Goal: Task Accomplishment & Management: Manage account settings

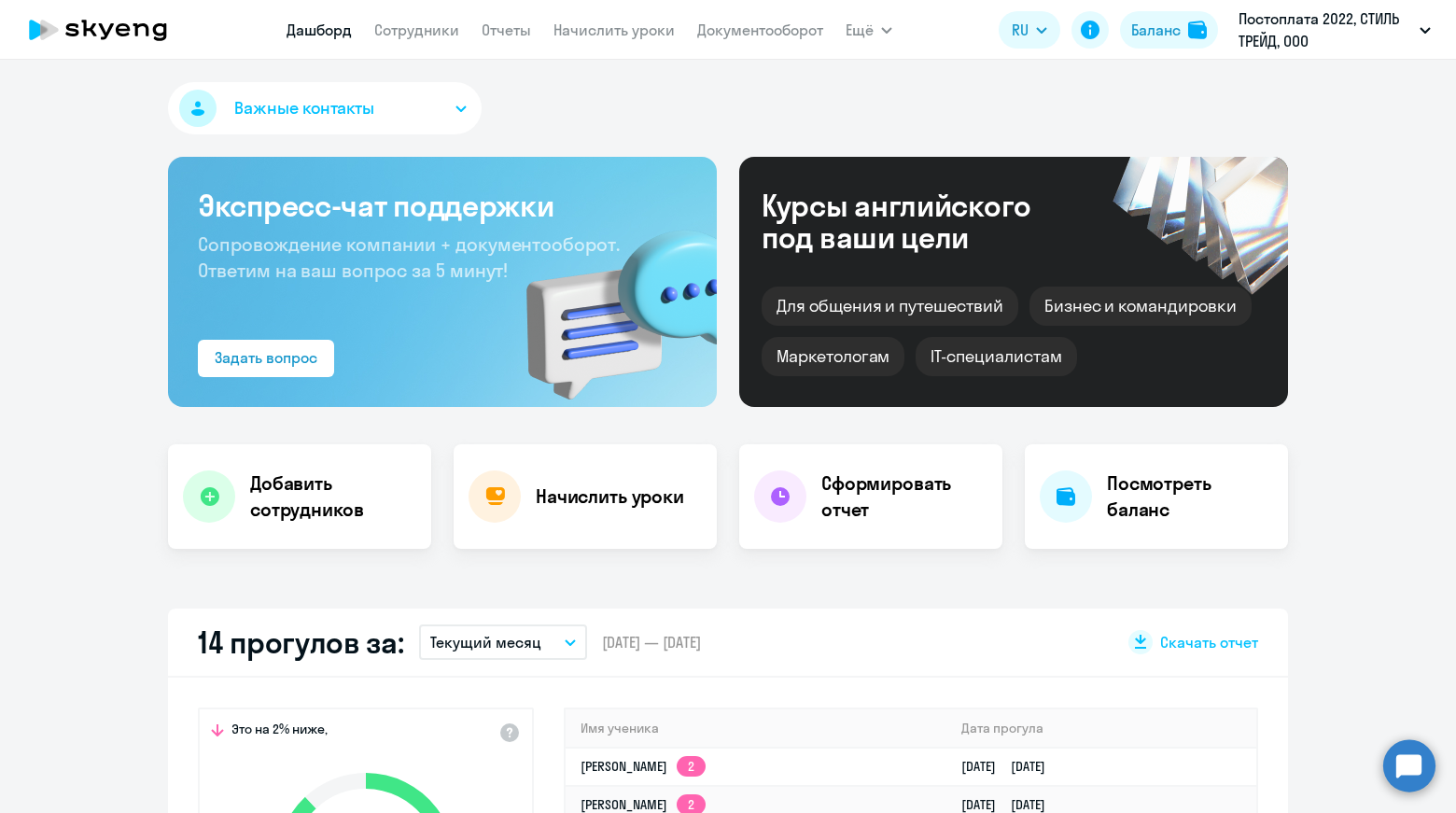
select select "30"
click at [763, 31] on link "Документооборот" at bounding box center [760, 29] width 126 height 18
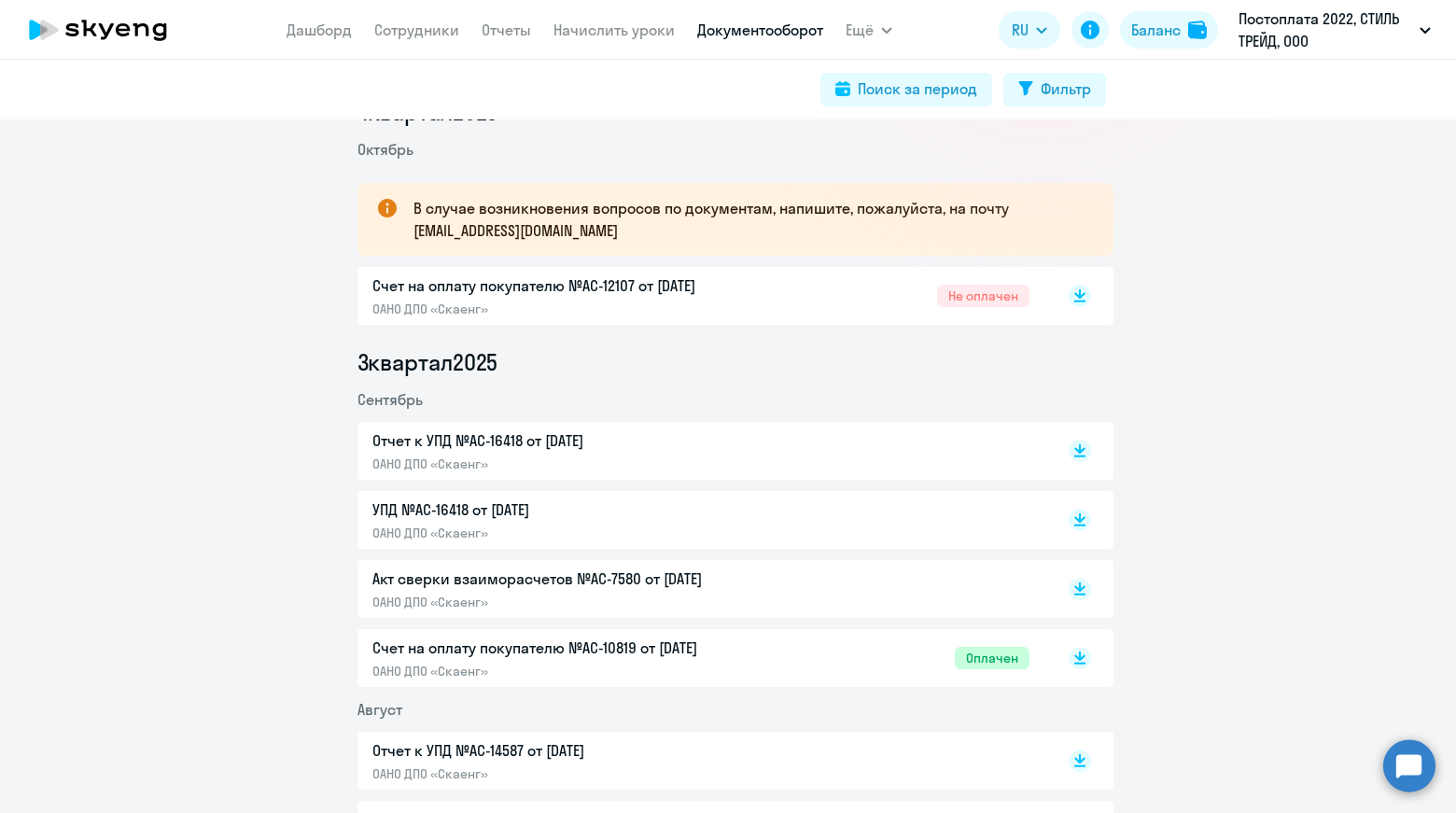
scroll to position [280, 0]
click at [1077, 451] on rect at bounding box center [1079, 449] width 22 height 22
click at [334, 31] on link "Дашборд" at bounding box center [318, 29] width 65 height 18
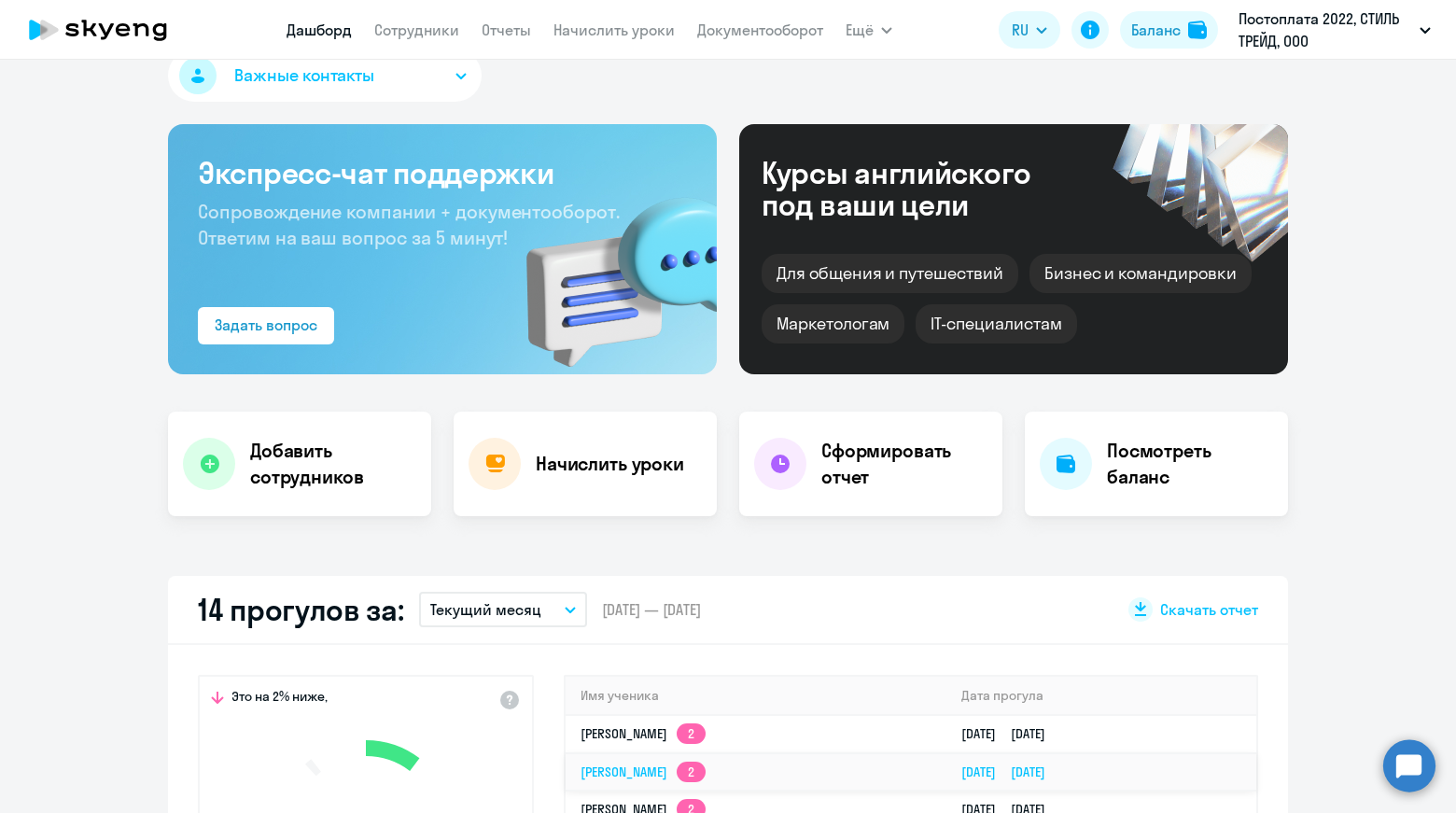
scroll to position [374, 0]
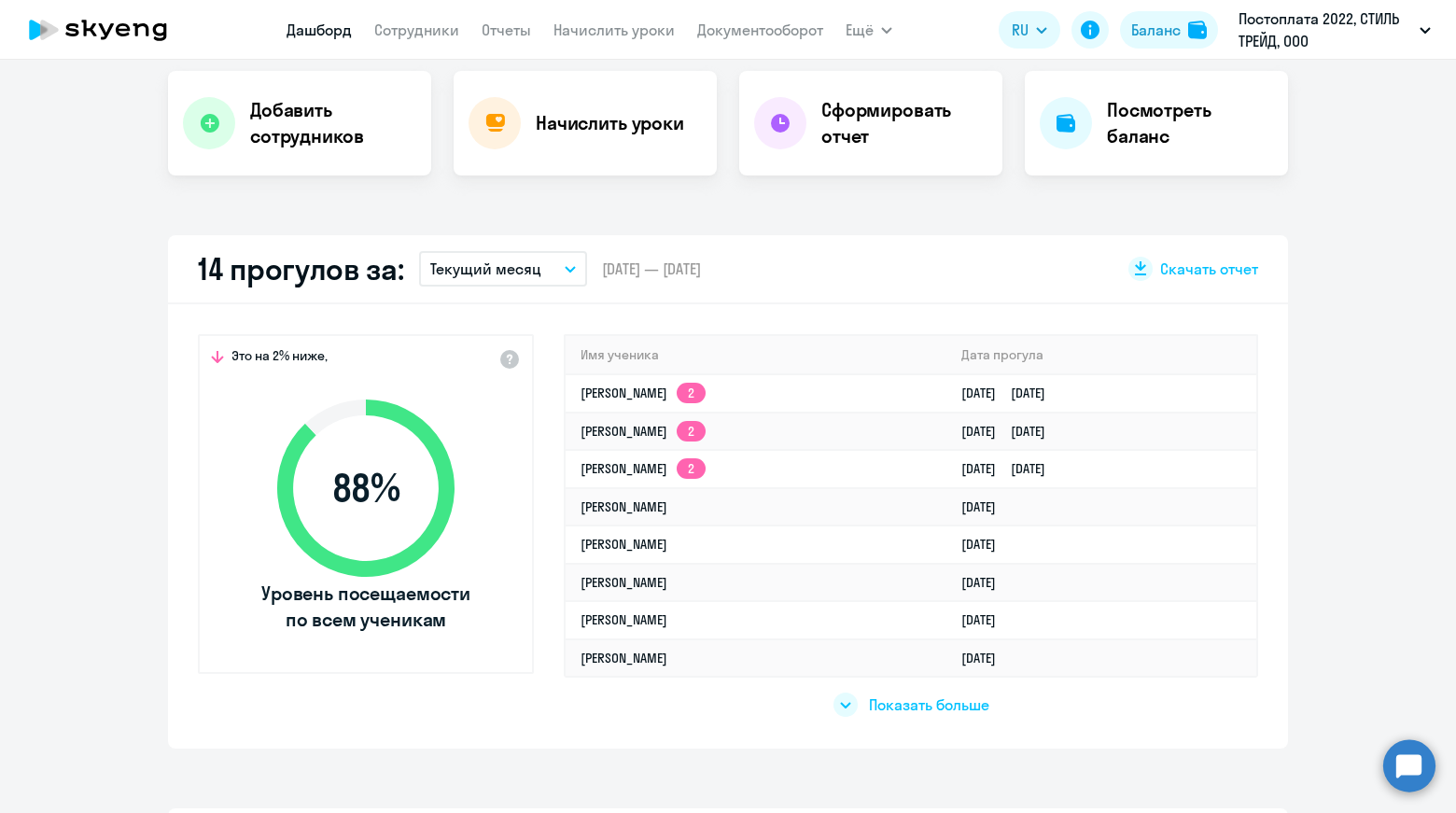
select select "30"
drag, startPoint x: 433, startPoint y: 37, endPoint x: 420, endPoint y: 53, distance: 20.6
click at [433, 37] on link "Сотрудники" at bounding box center [417, 29] width 85 height 18
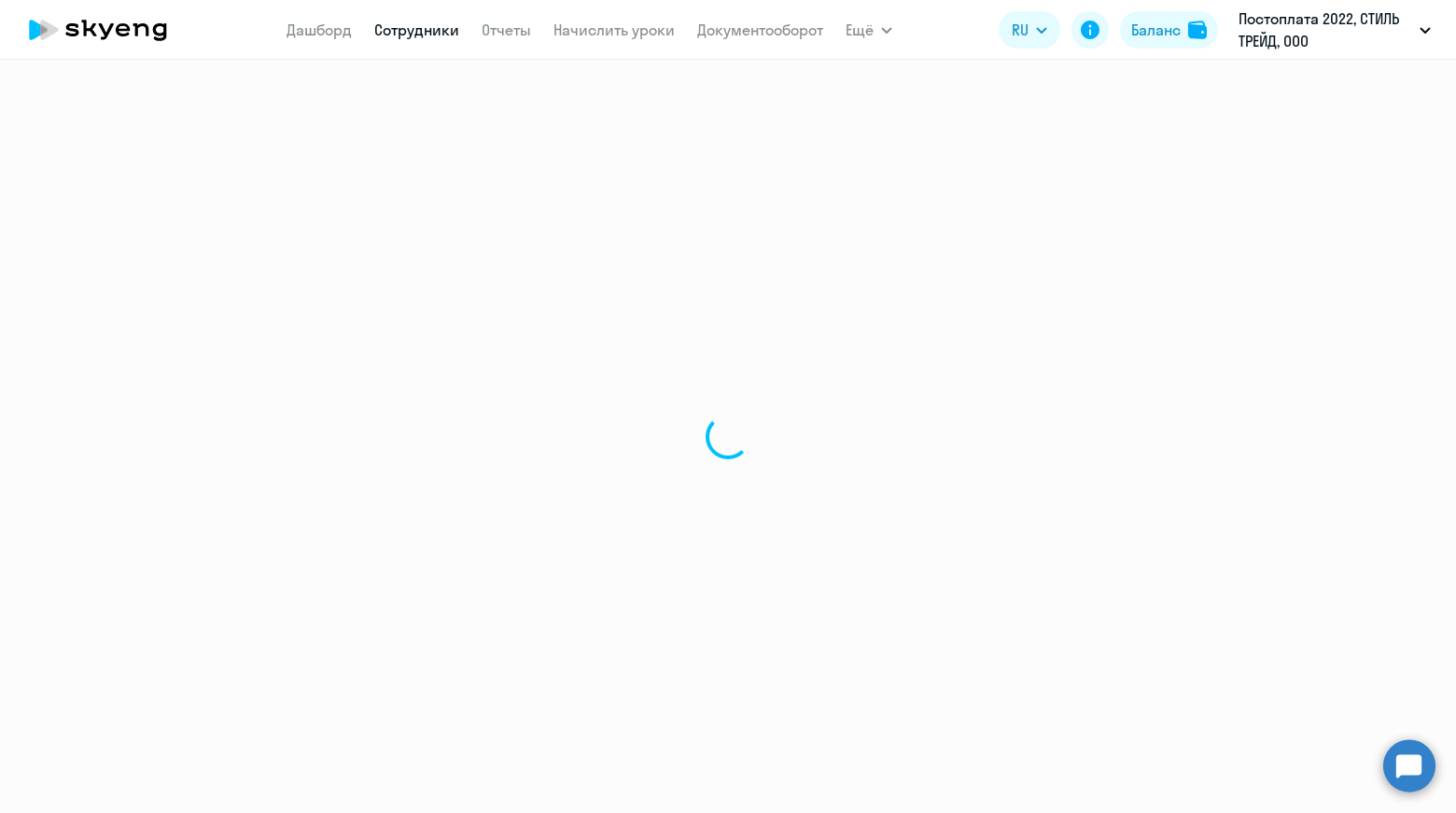
select select "30"
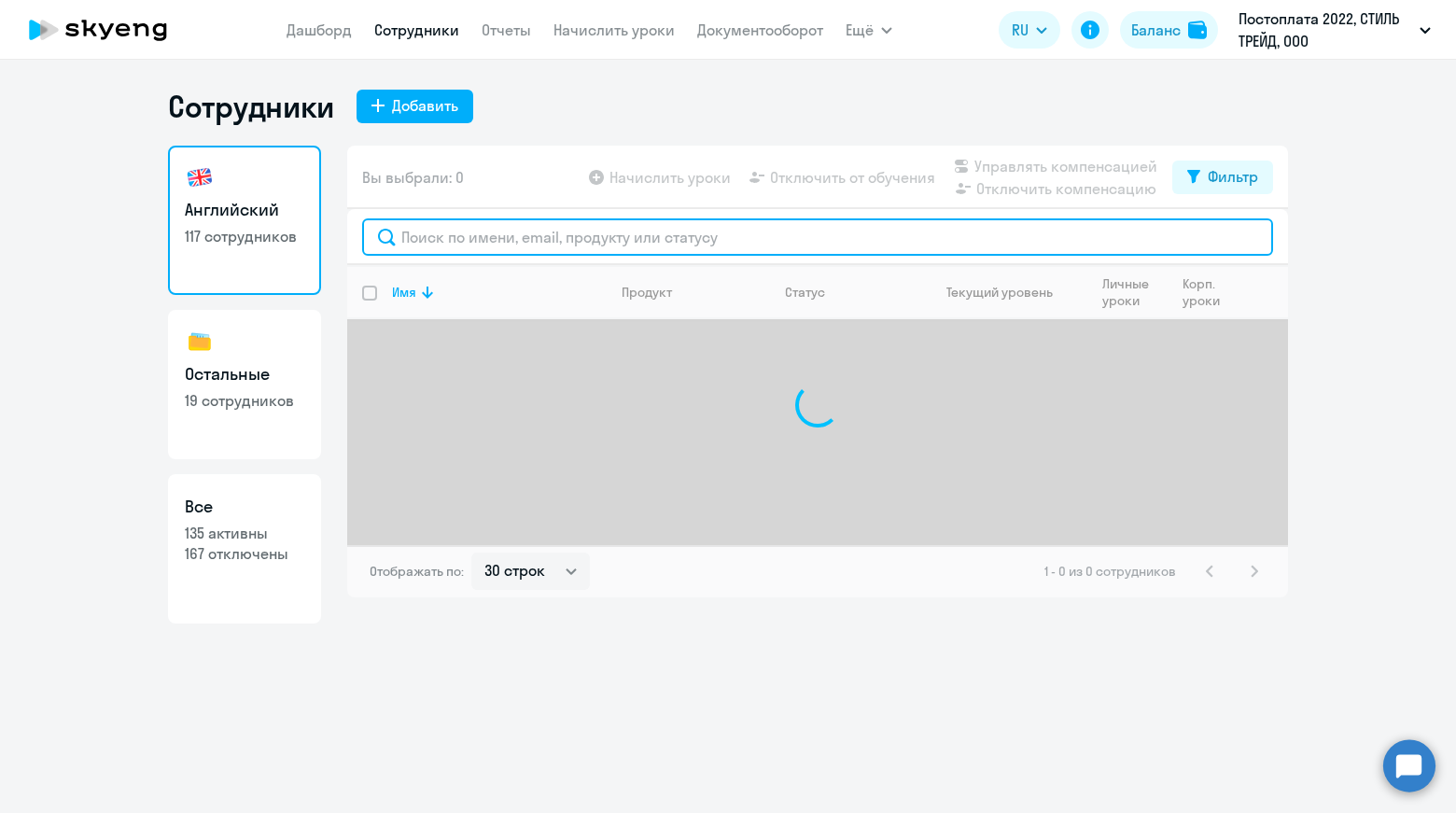
click at [552, 234] on input "text" at bounding box center [817, 237] width 911 height 37
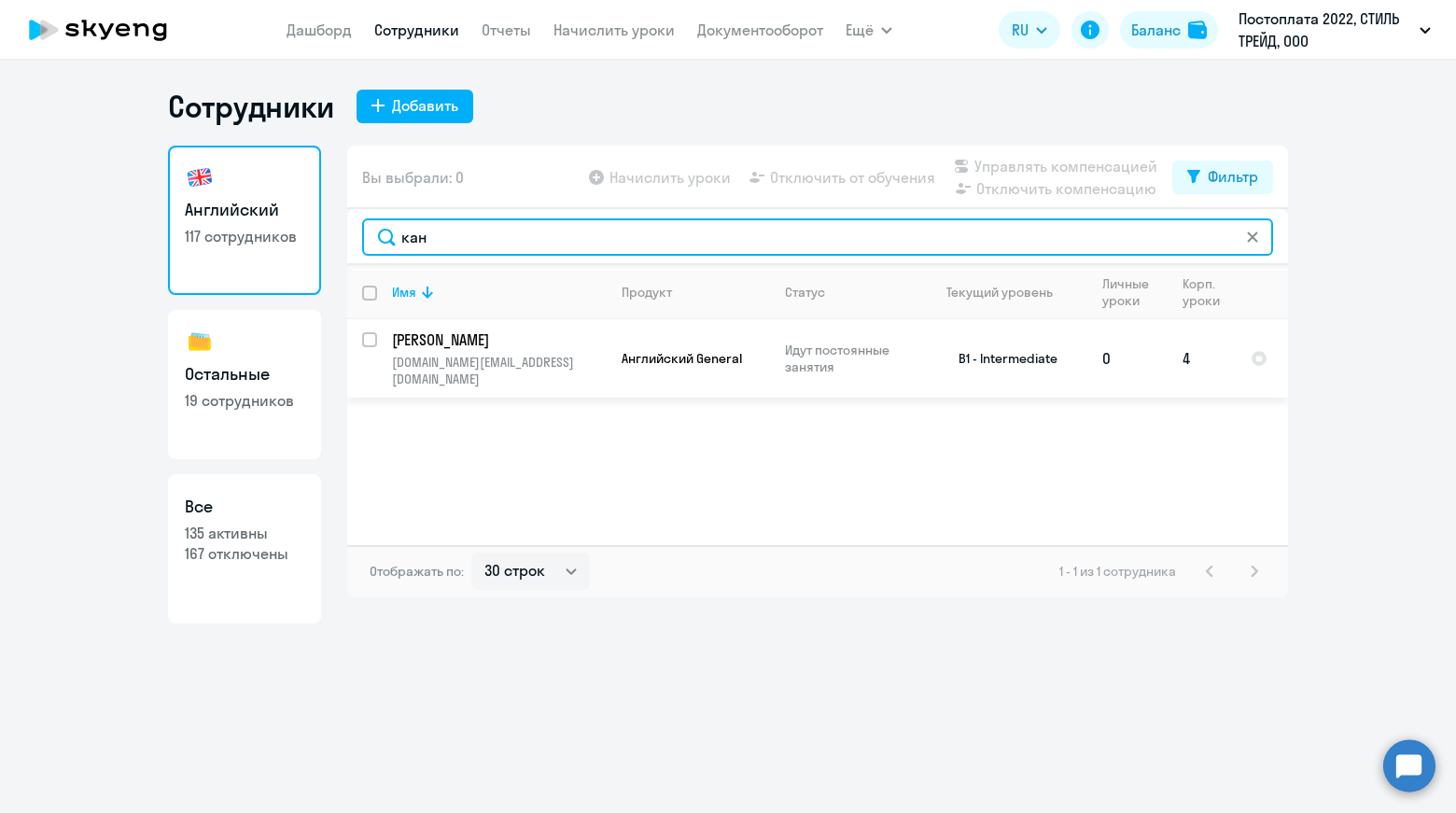
type input "кан"
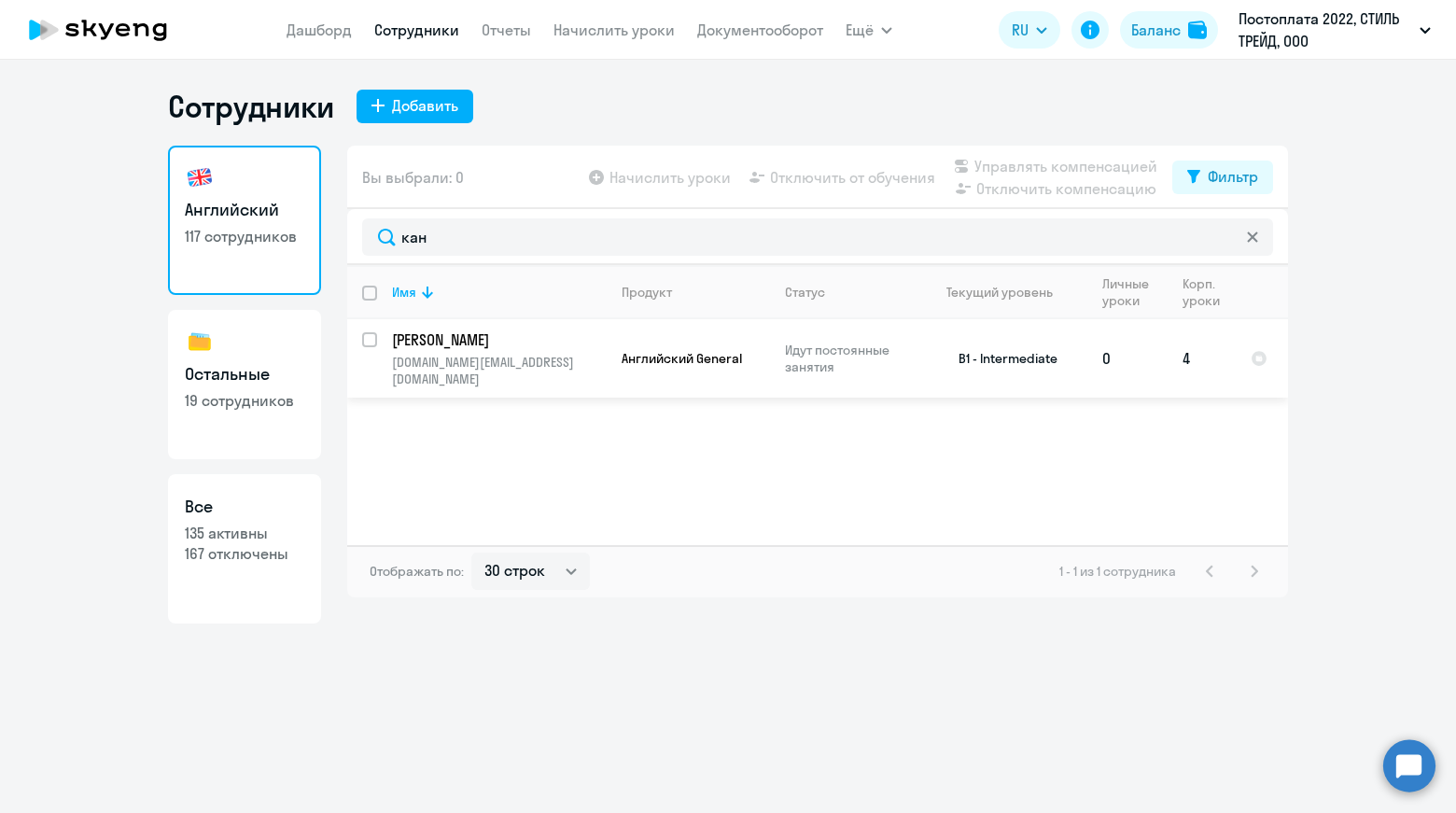
click at [371, 343] on input "select row 38602183" at bounding box center [380, 350] width 37 height 37
checkbox input "true"
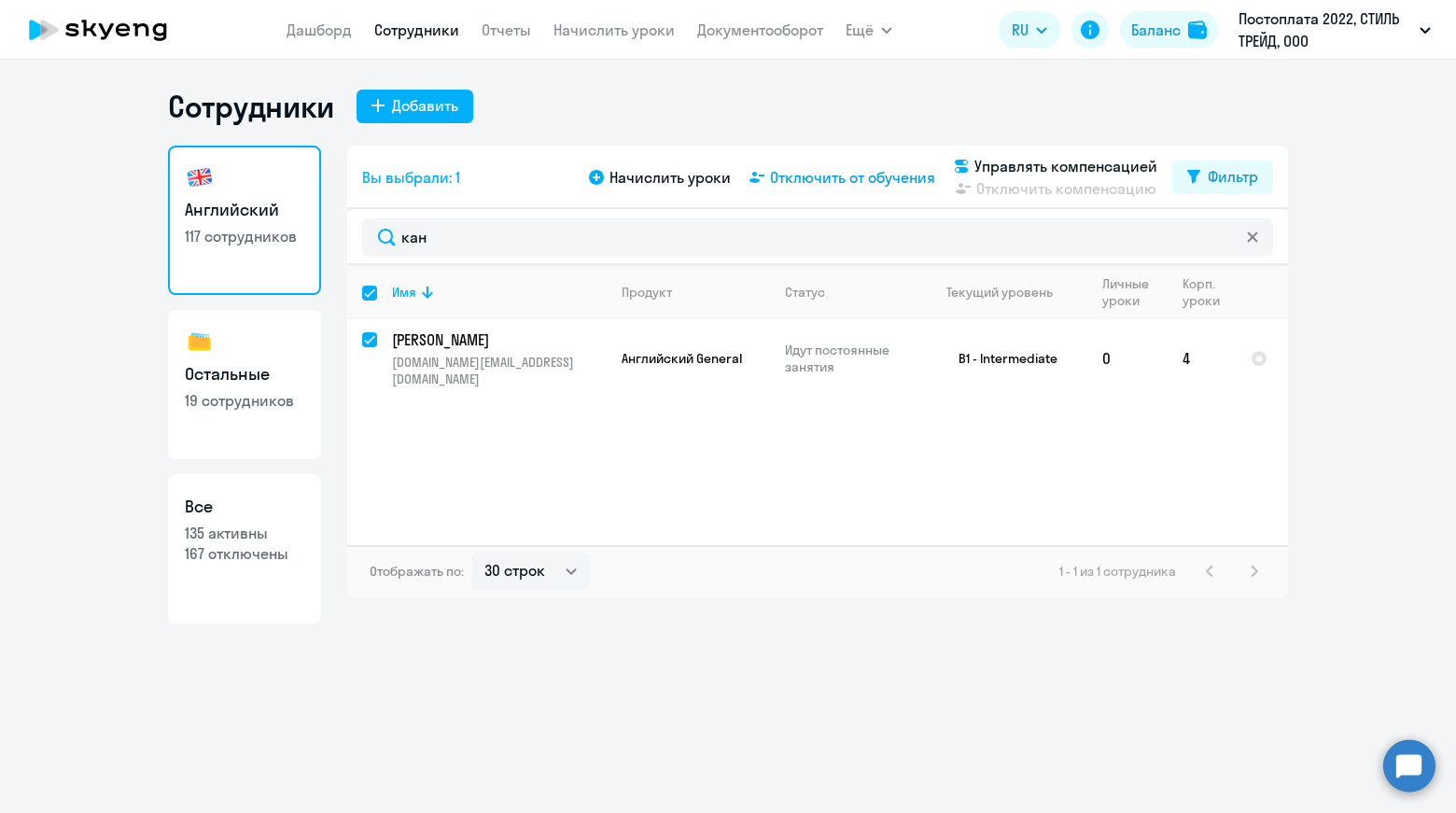
click at [824, 174] on span "Отключить от обучения" at bounding box center [853, 177] width 165 height 22
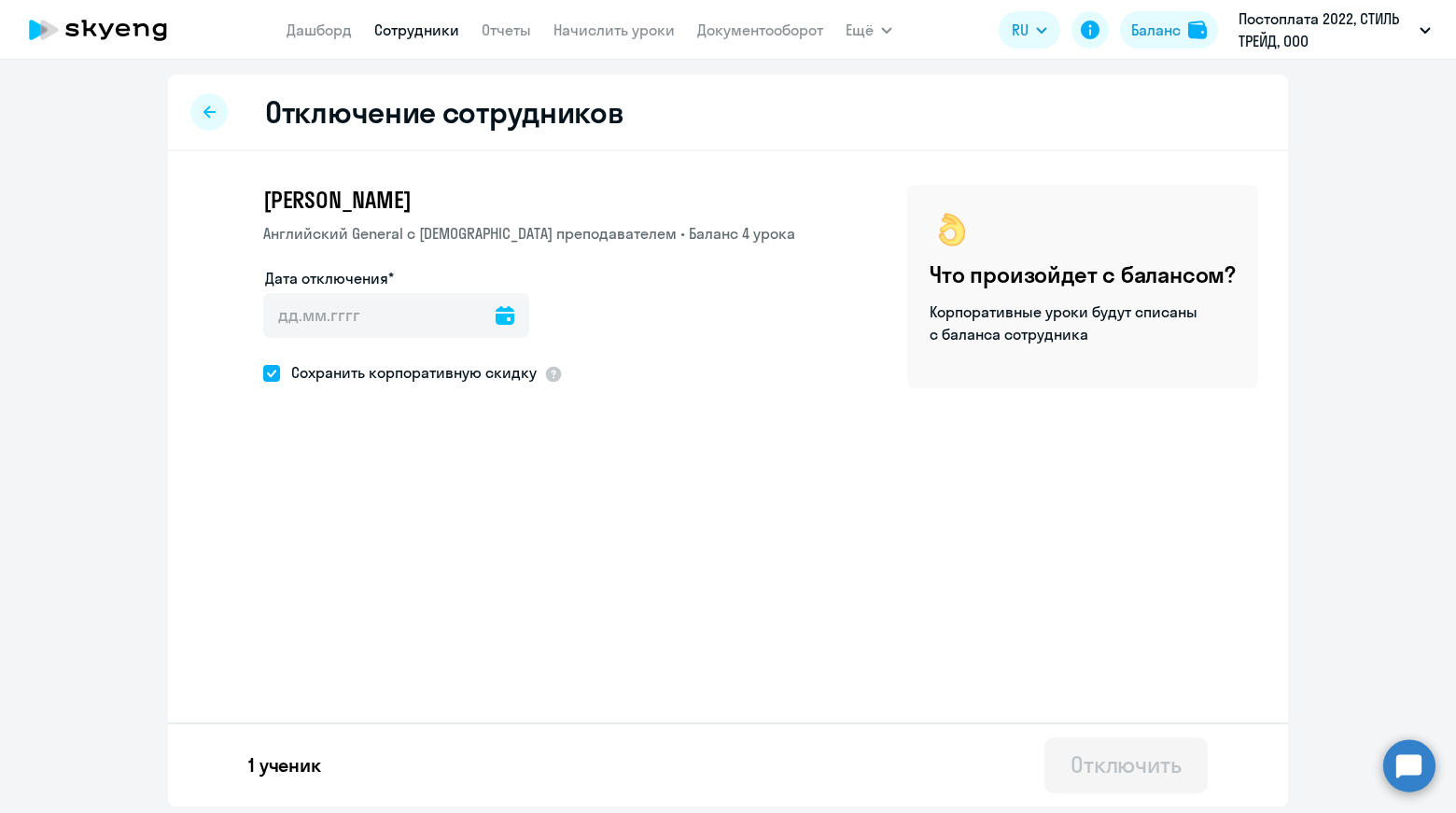
click at [496, 309] on icon at bounding box center [504, 315] width 18 height 18
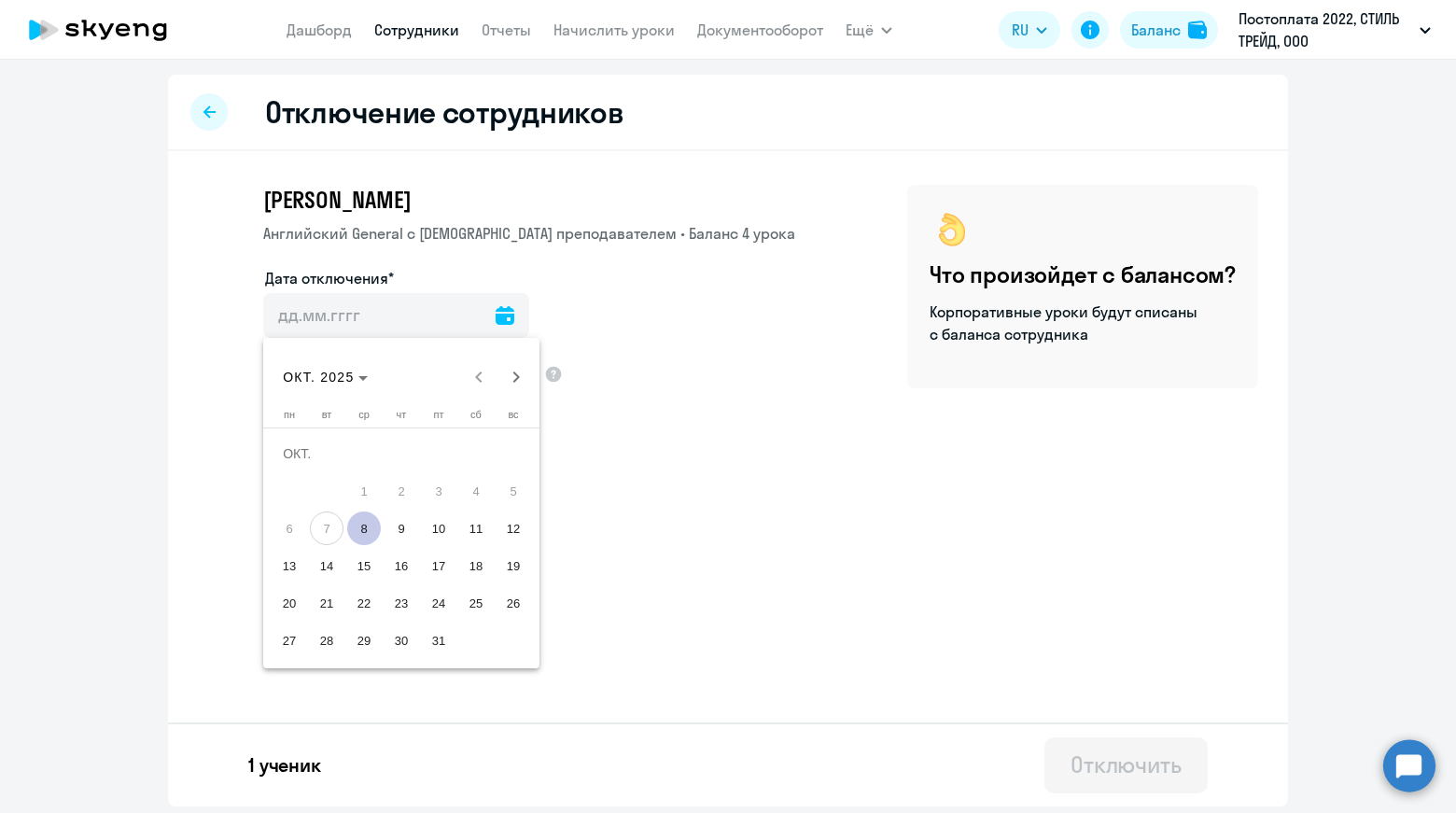
click at [368, 529] on span "8" at bounding box center [364, 528] width 34 height 34
type input "[DATE]"
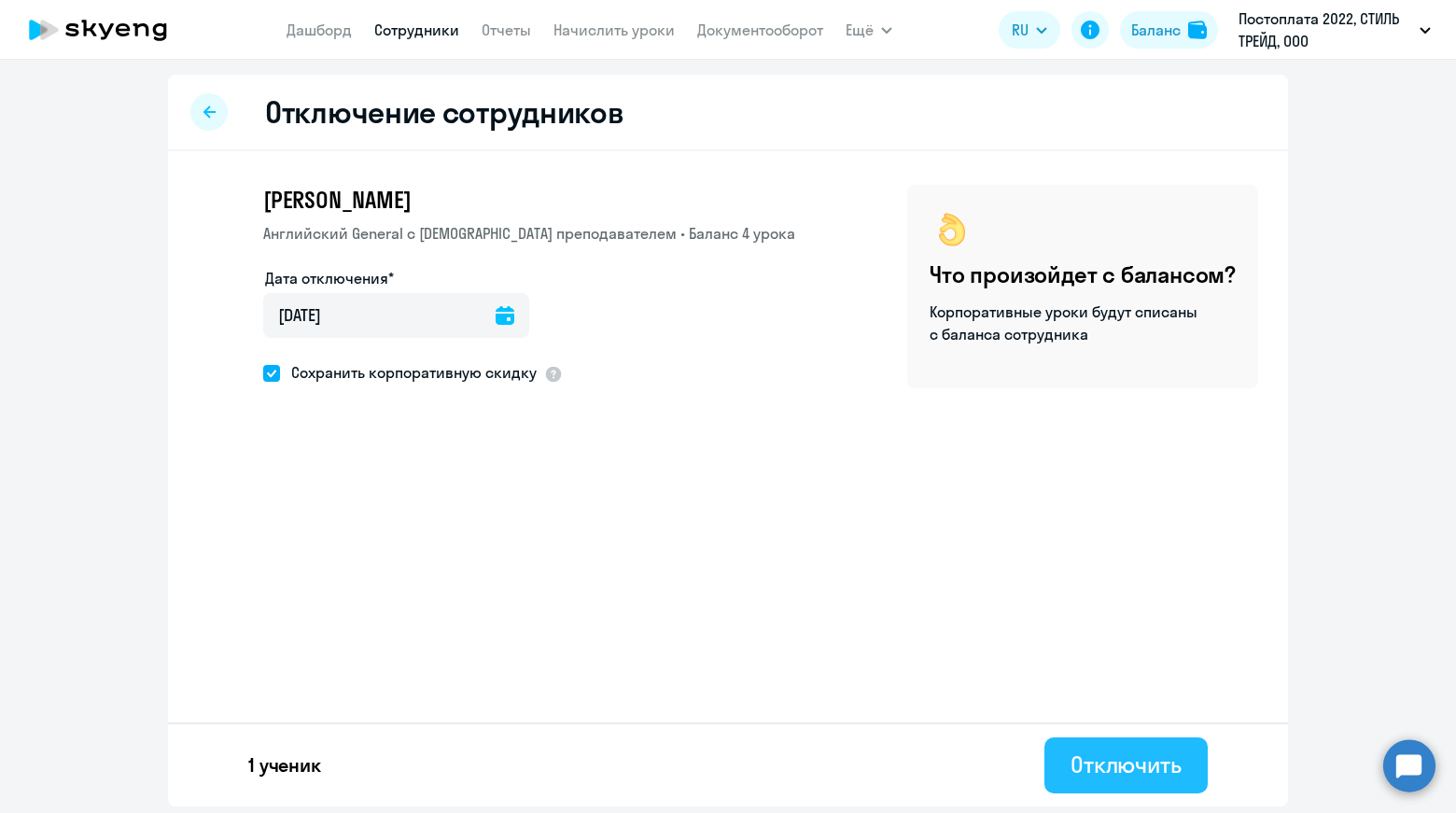
click at [1116, 752] on div "Отключить" at bounding box center [1125, 764] width 111 height 30
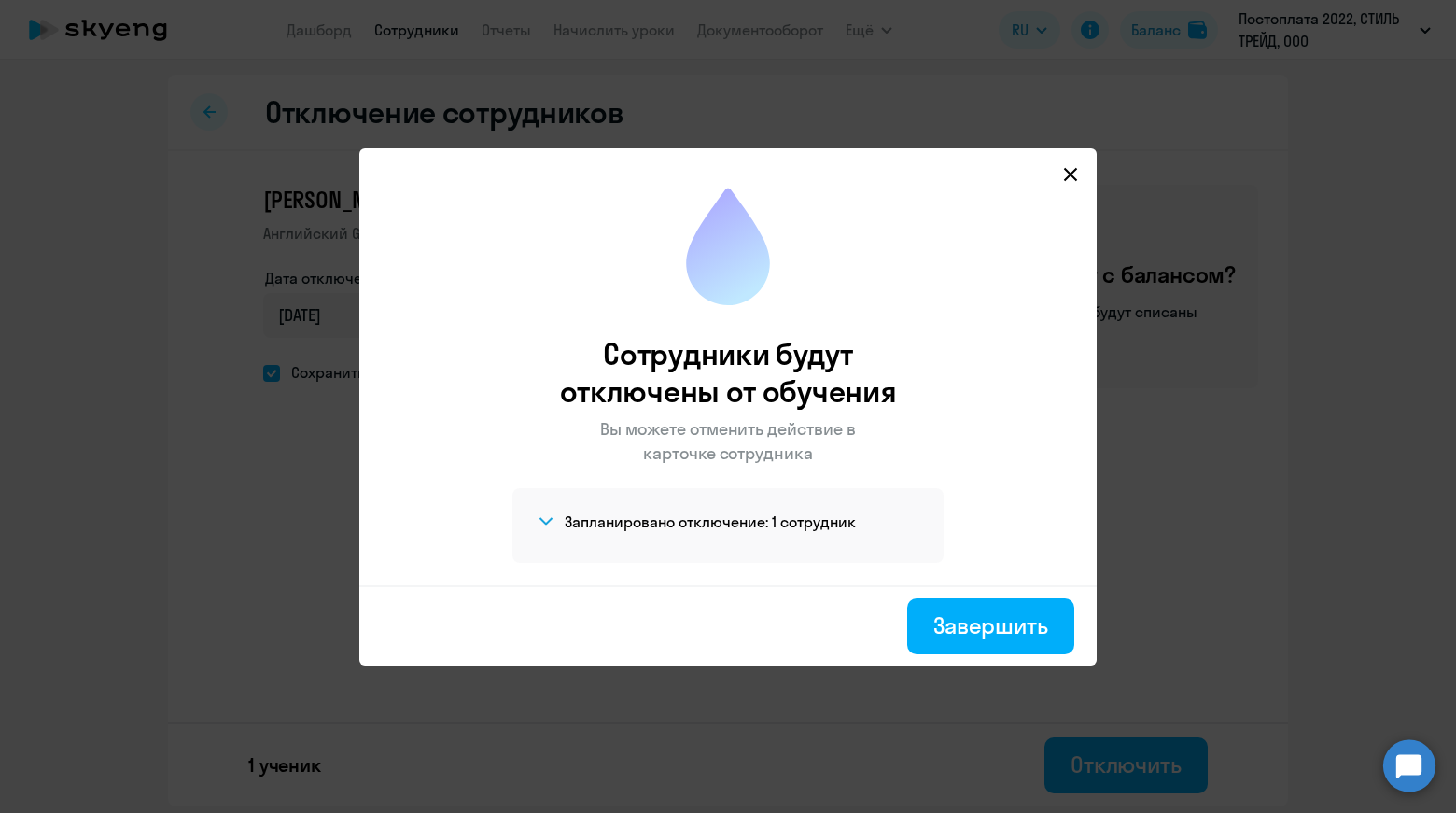
click at [1073, 171] on icon at bounding box center [1070, 173] width 13 height 13
select select "30"
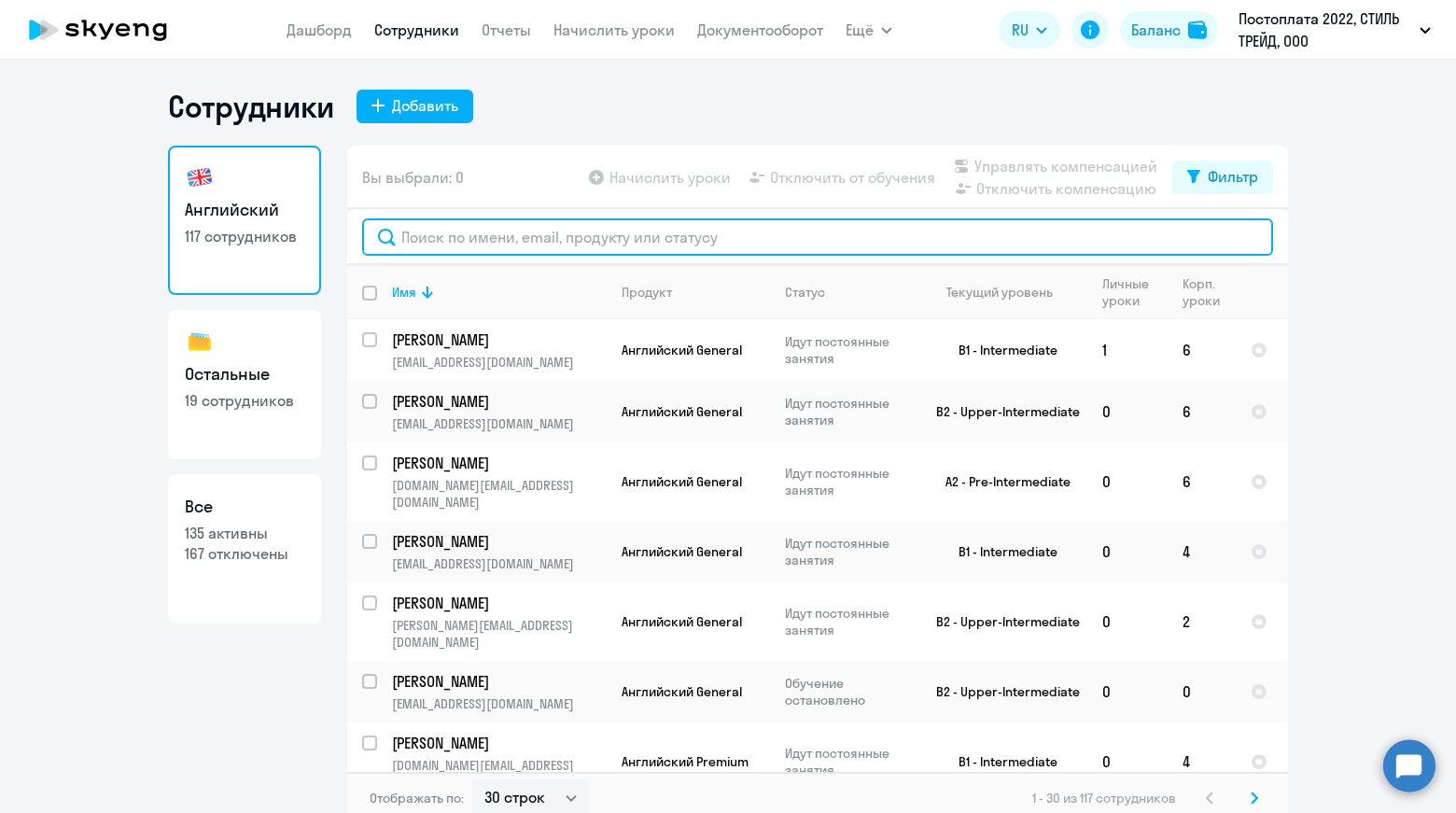
click at [576, 242] on input "text" at bounding box center [817, 237] width 911 height 37
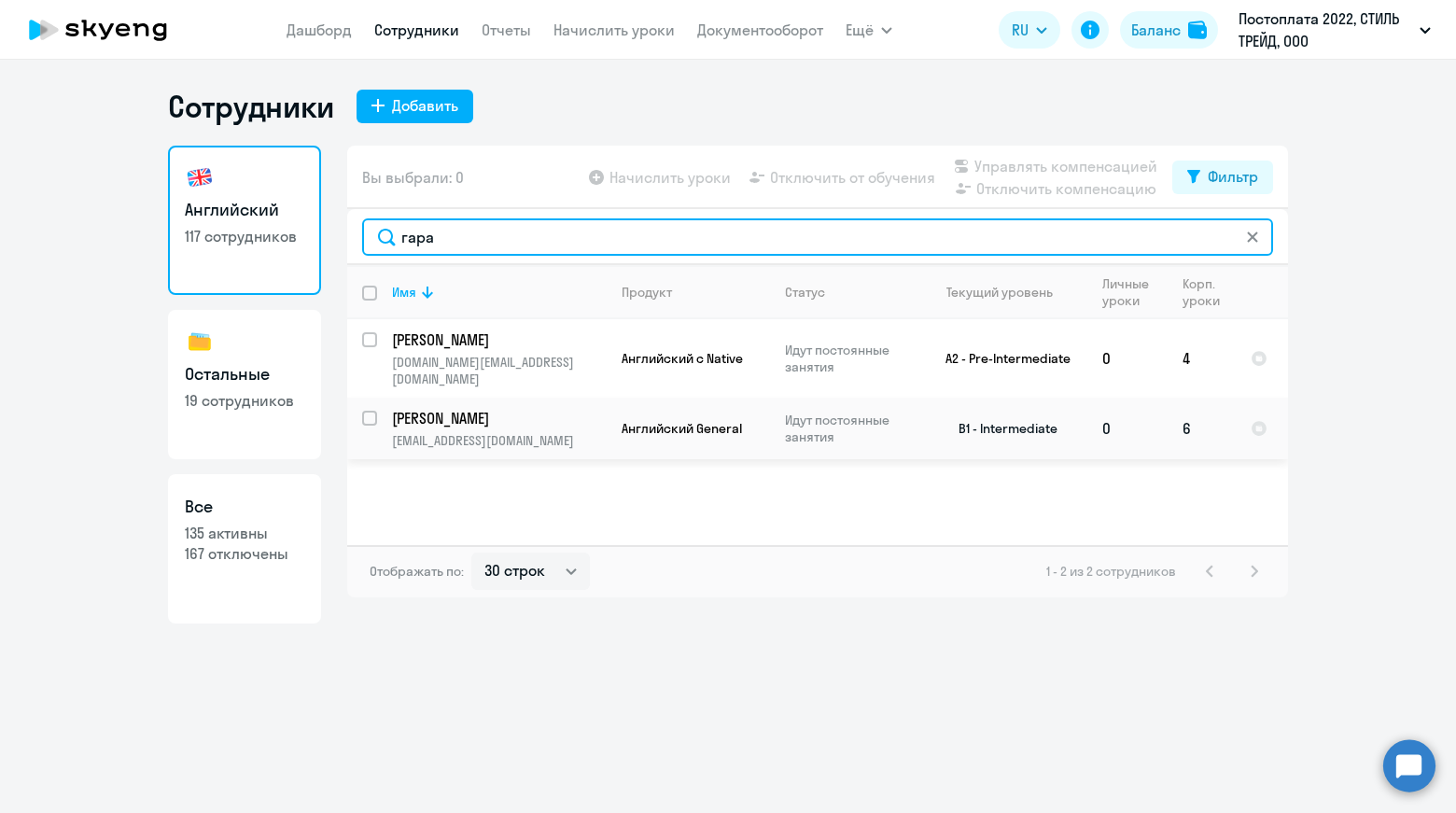
type input "гара"
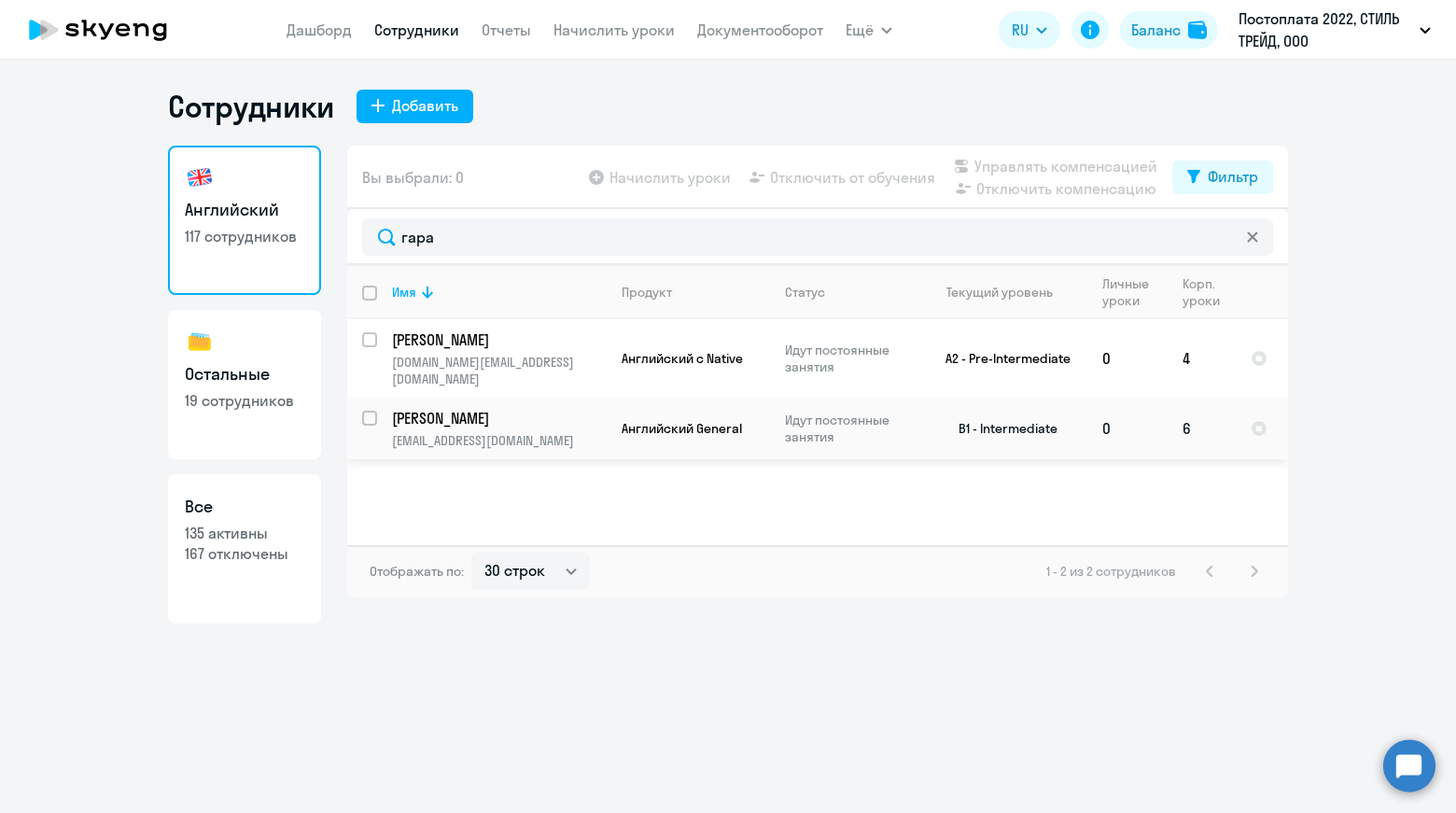
click at [374, 410] on input "select row 13924973" at bounding box center [380, 429] width 37 height 37
checkbox input "true"
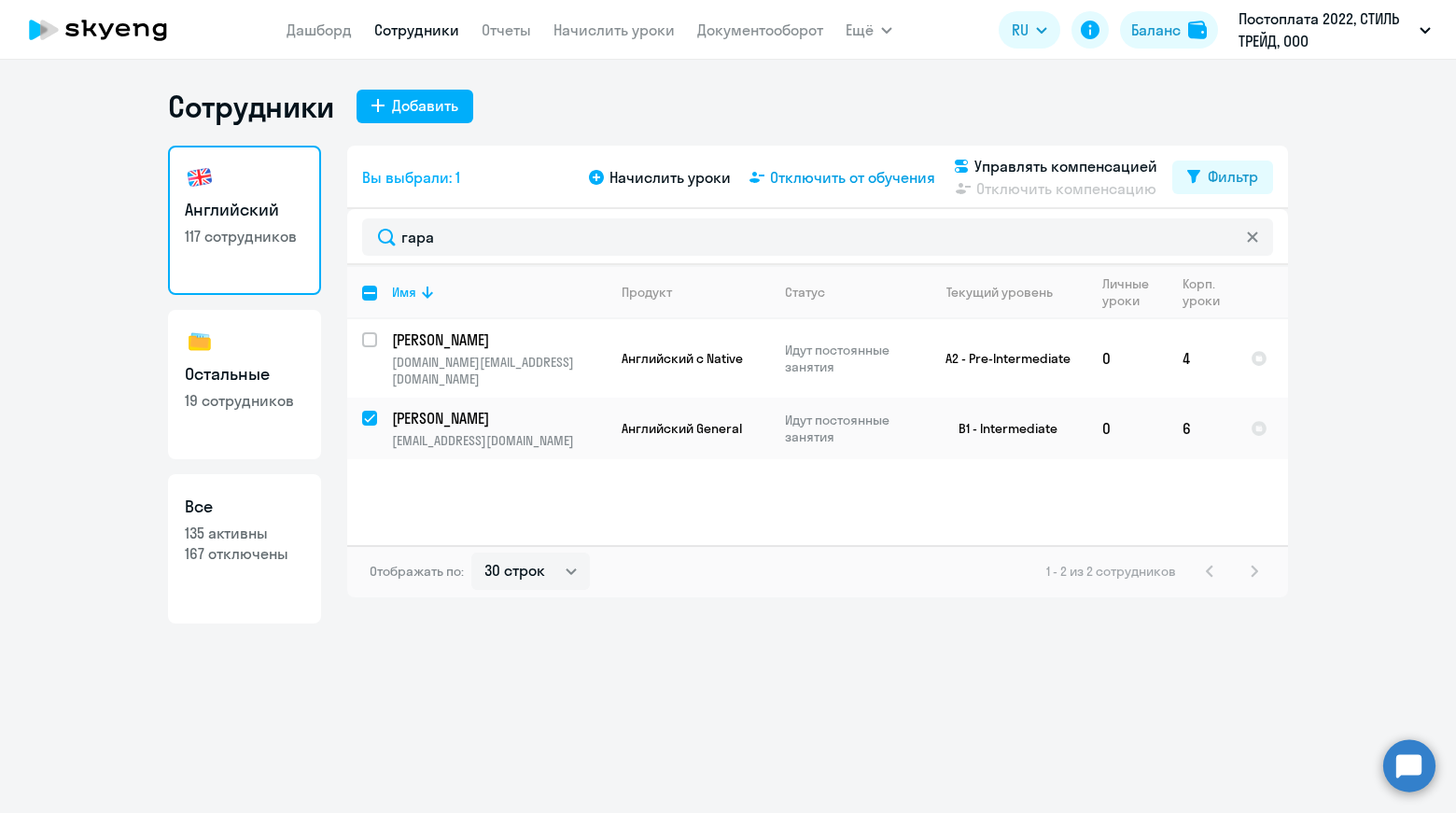
click at [823, 181] on span "Отключить от обучения" at bounding box center [853, 177] width 165 height 22
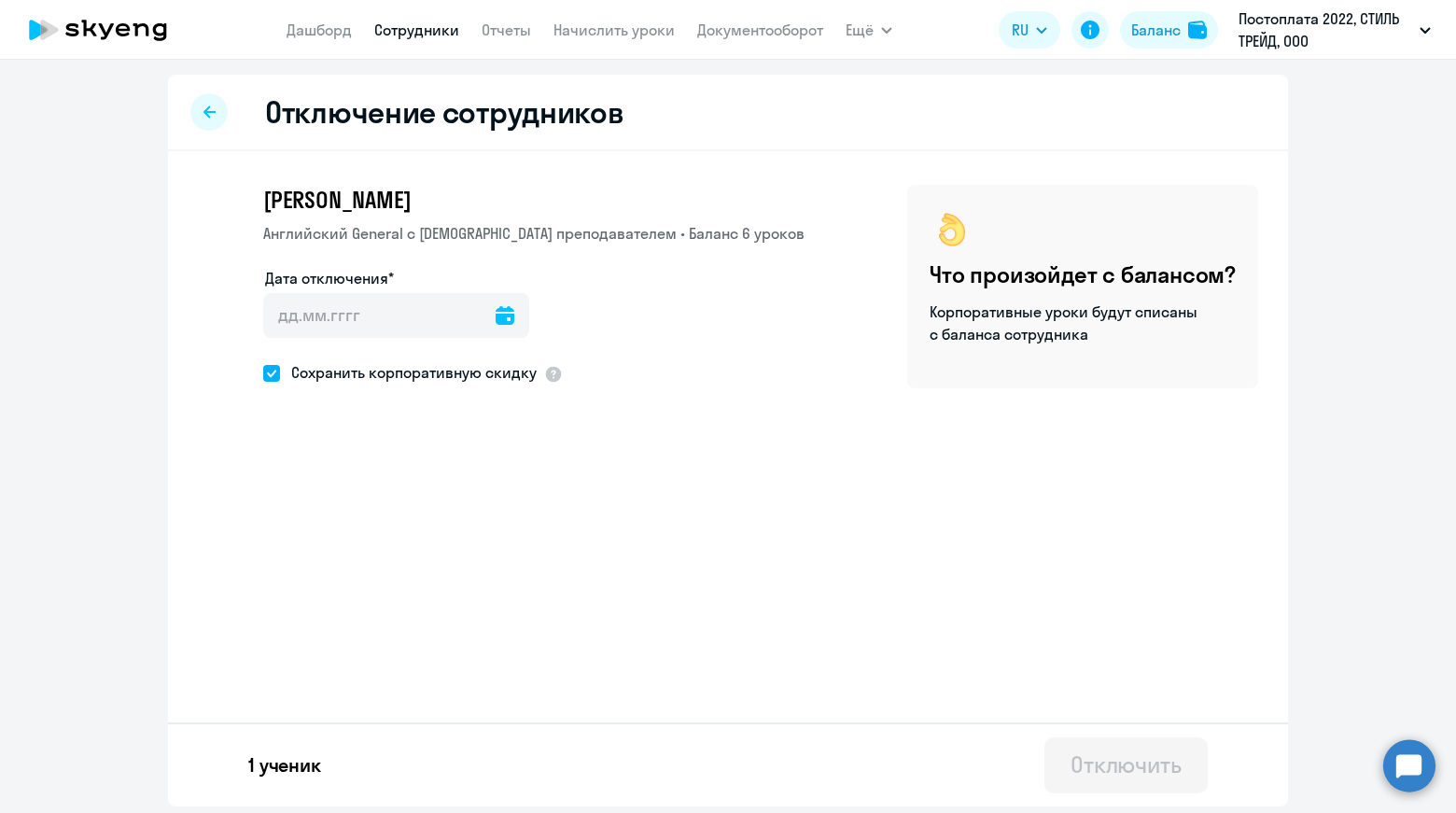
click at [496, 318] on icon at bounding box center [504, 315] width 18 height 18
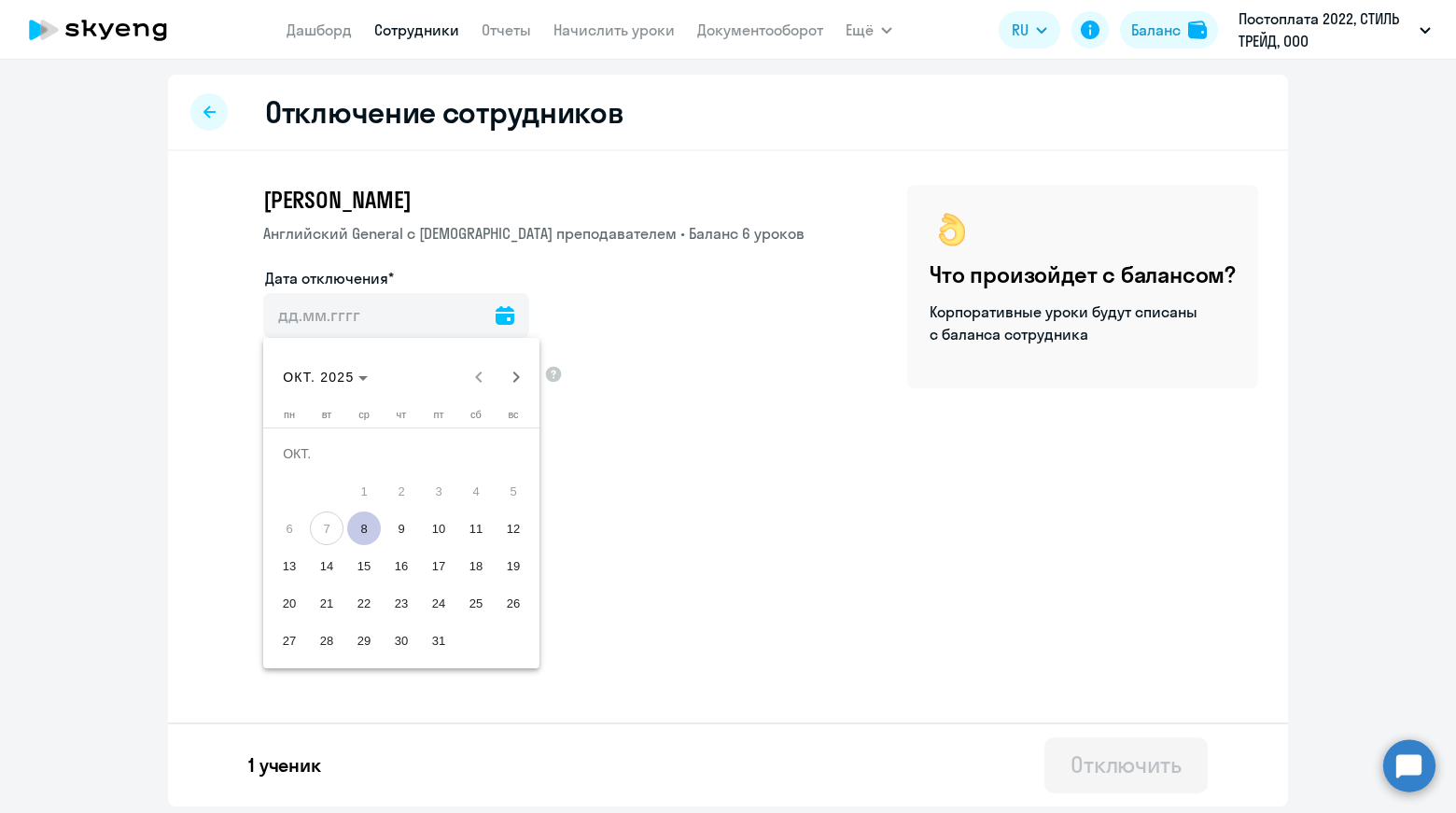
click at [373, 530] on span "8" at bounding box center [364, 528] width 34 height 34
type input "[DATE]"
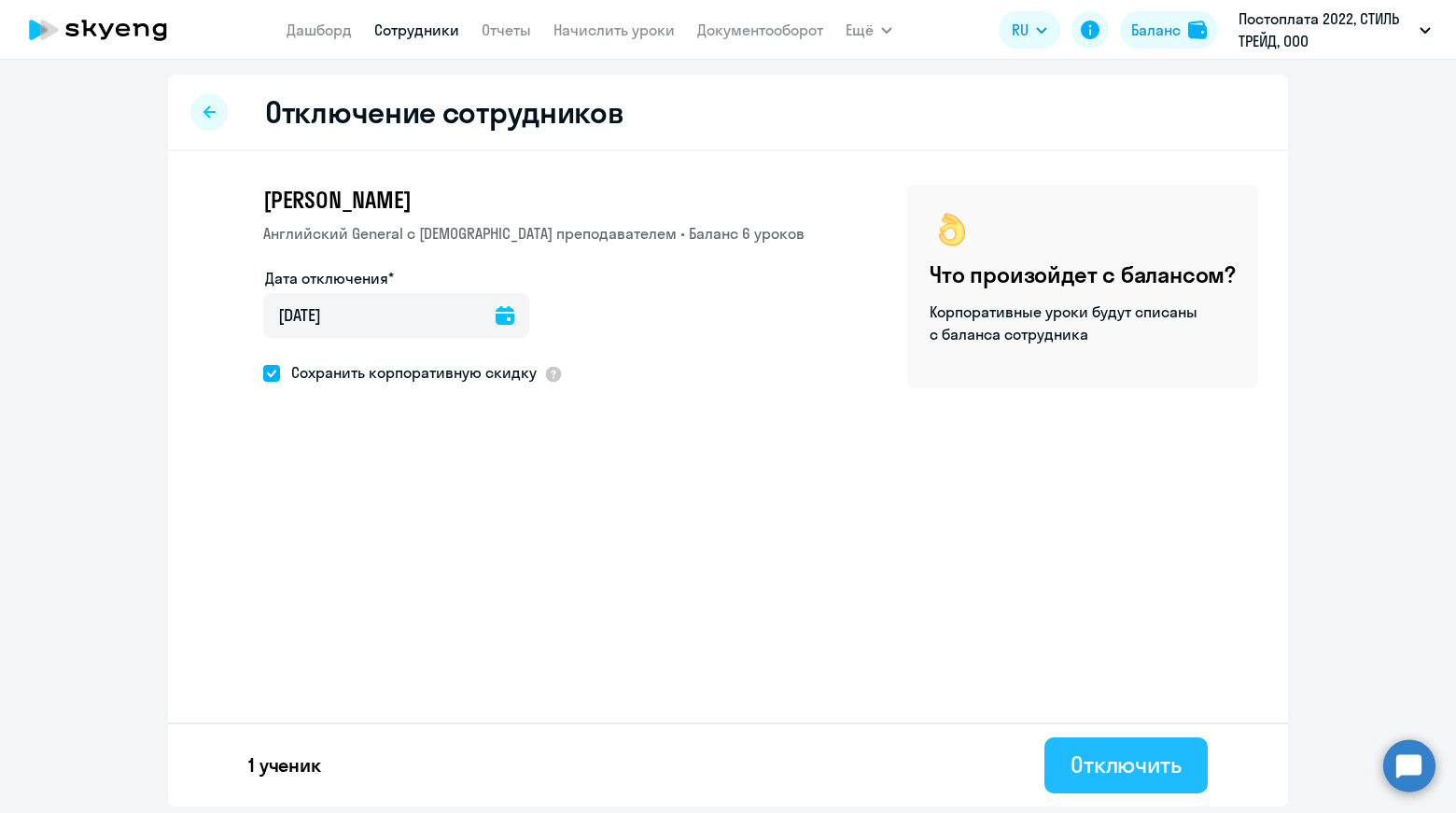
click at [1150, 765] on div "Отключить" at bounding box center [1125, 764] width 111 height 30
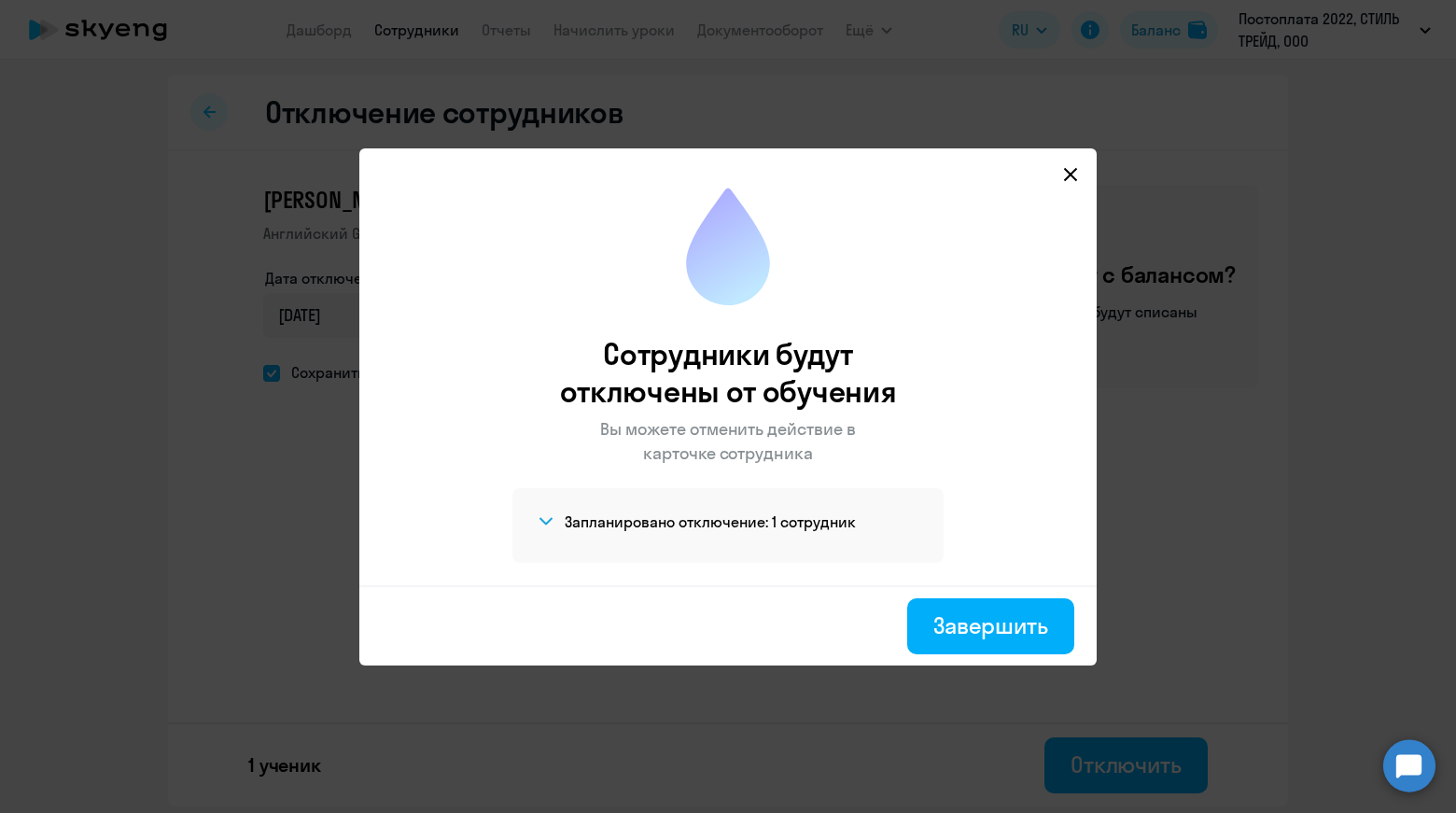
click at [1073, 181] on svg-icon at bounding box center [1070, 174] width 22 height 22
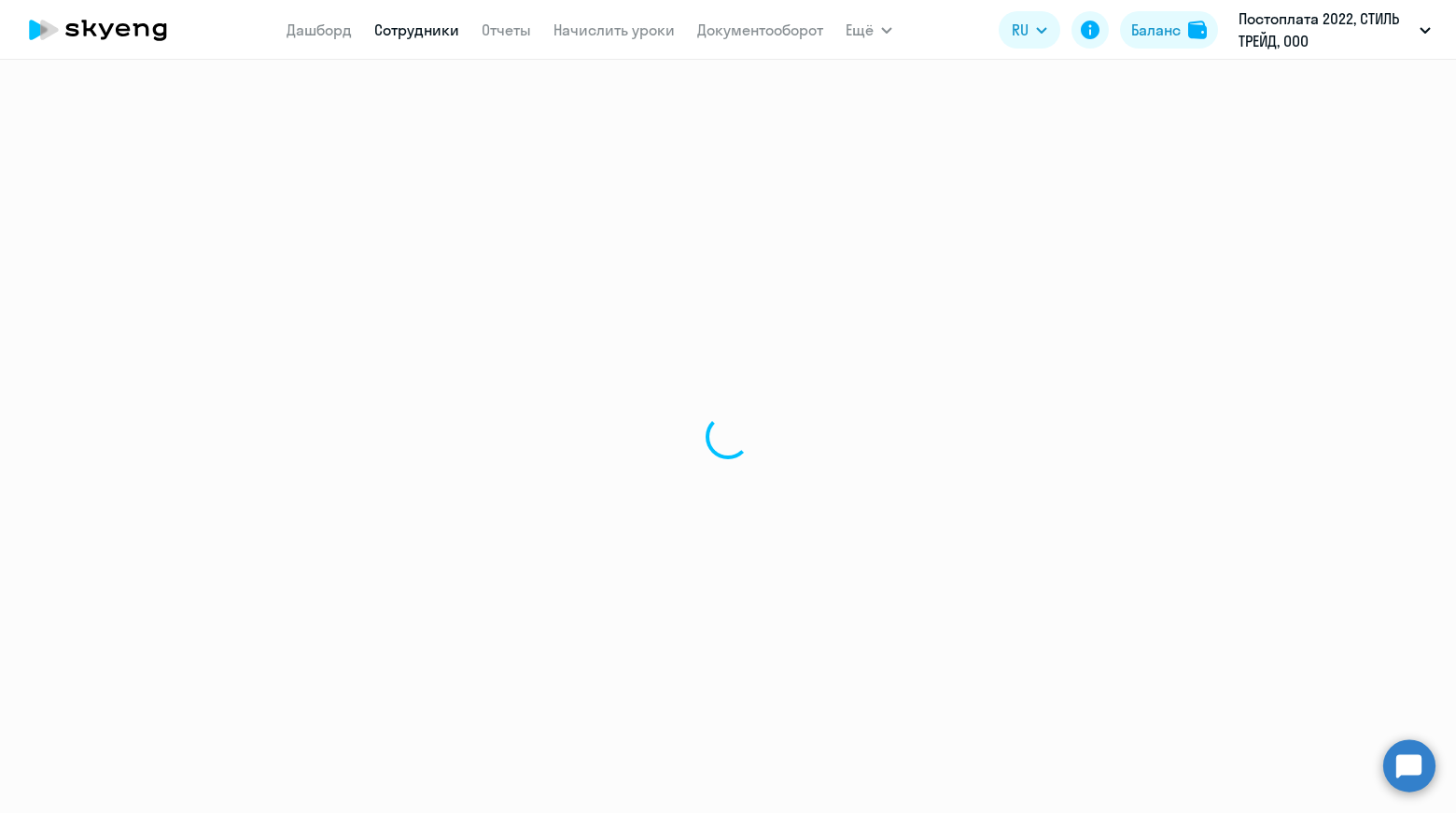
select select "30"
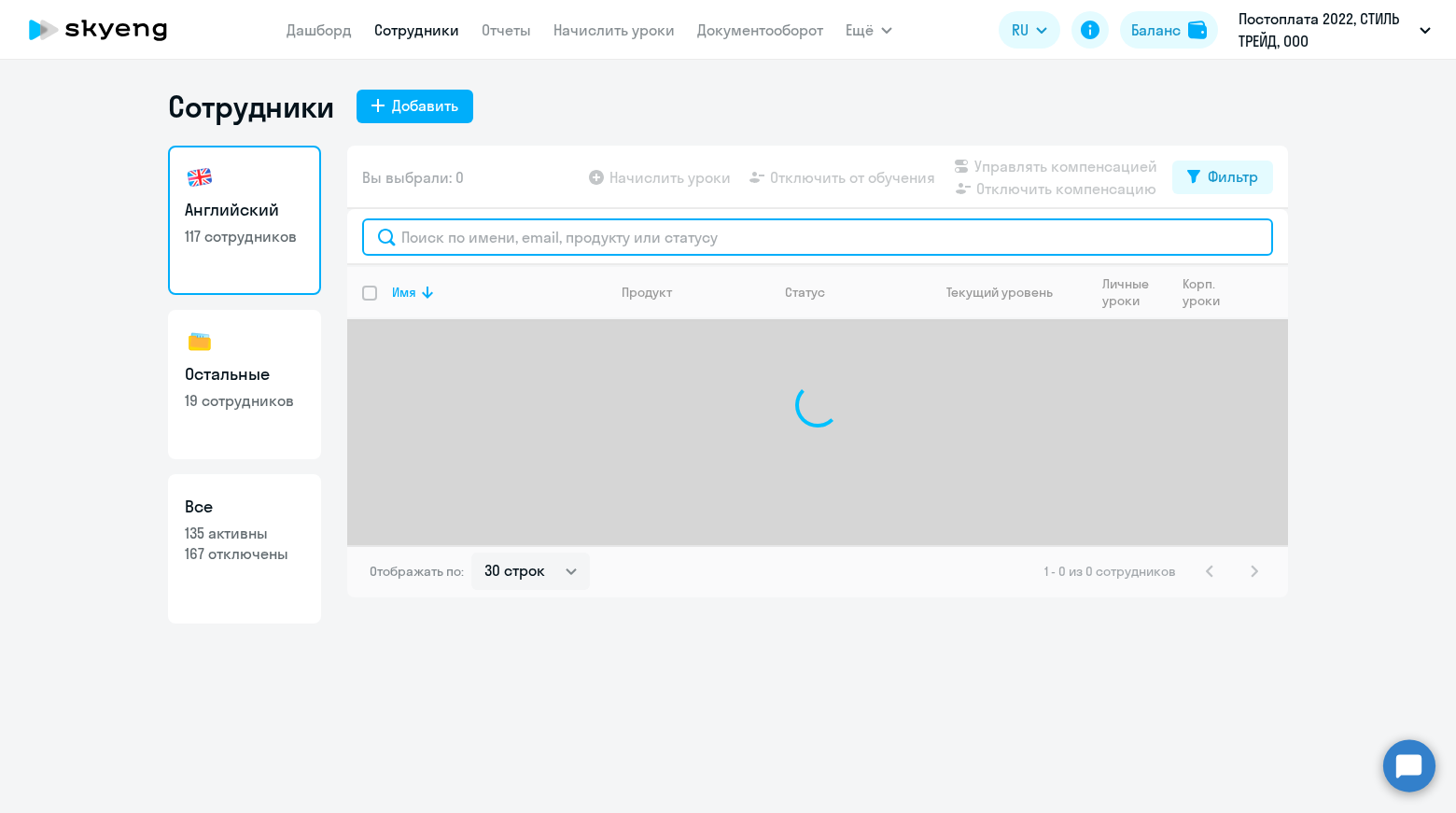
click at [549, 241] on input "text" at bounding box center [817, 237] width 911 height 37
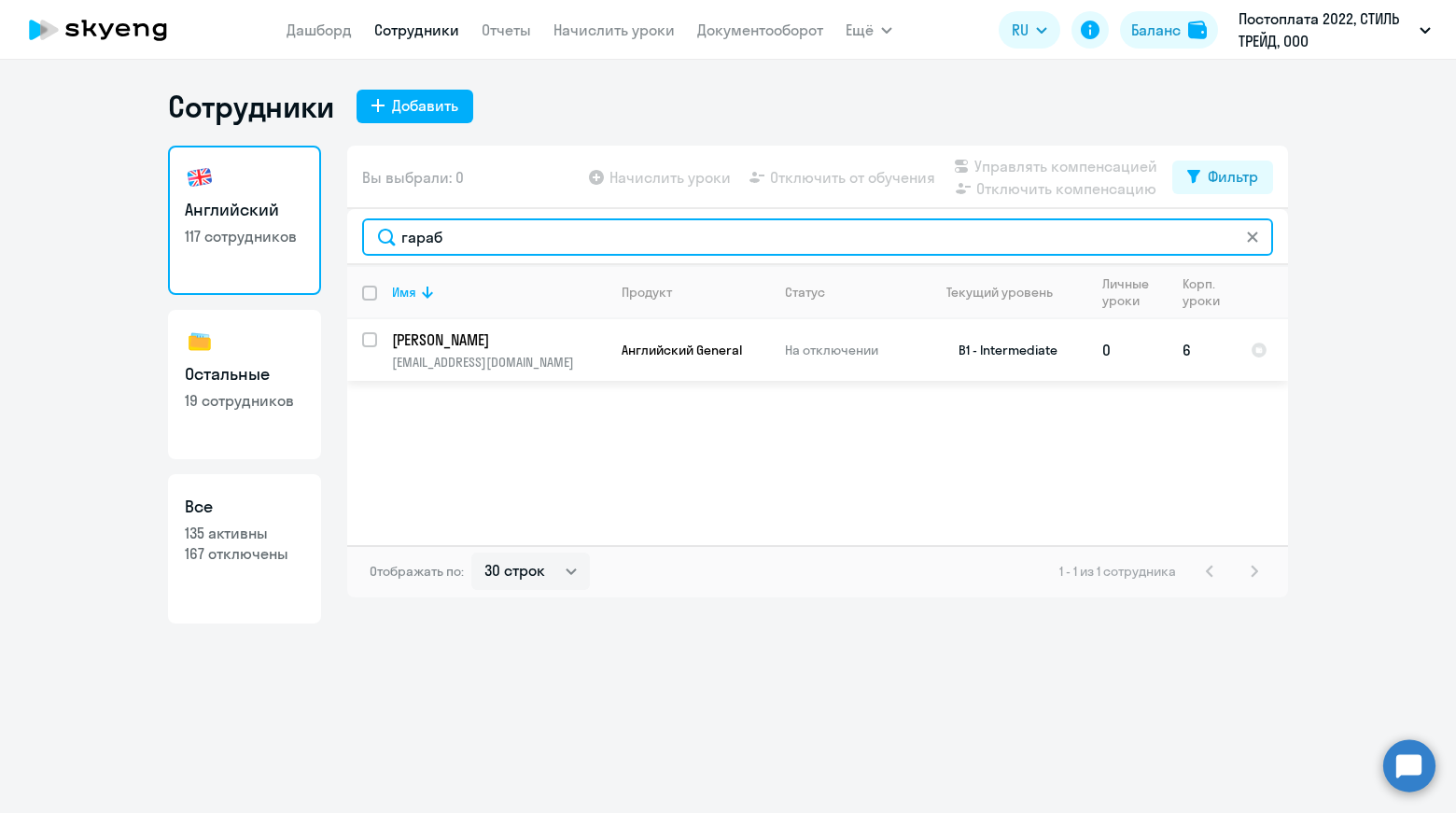
type input "гараб"
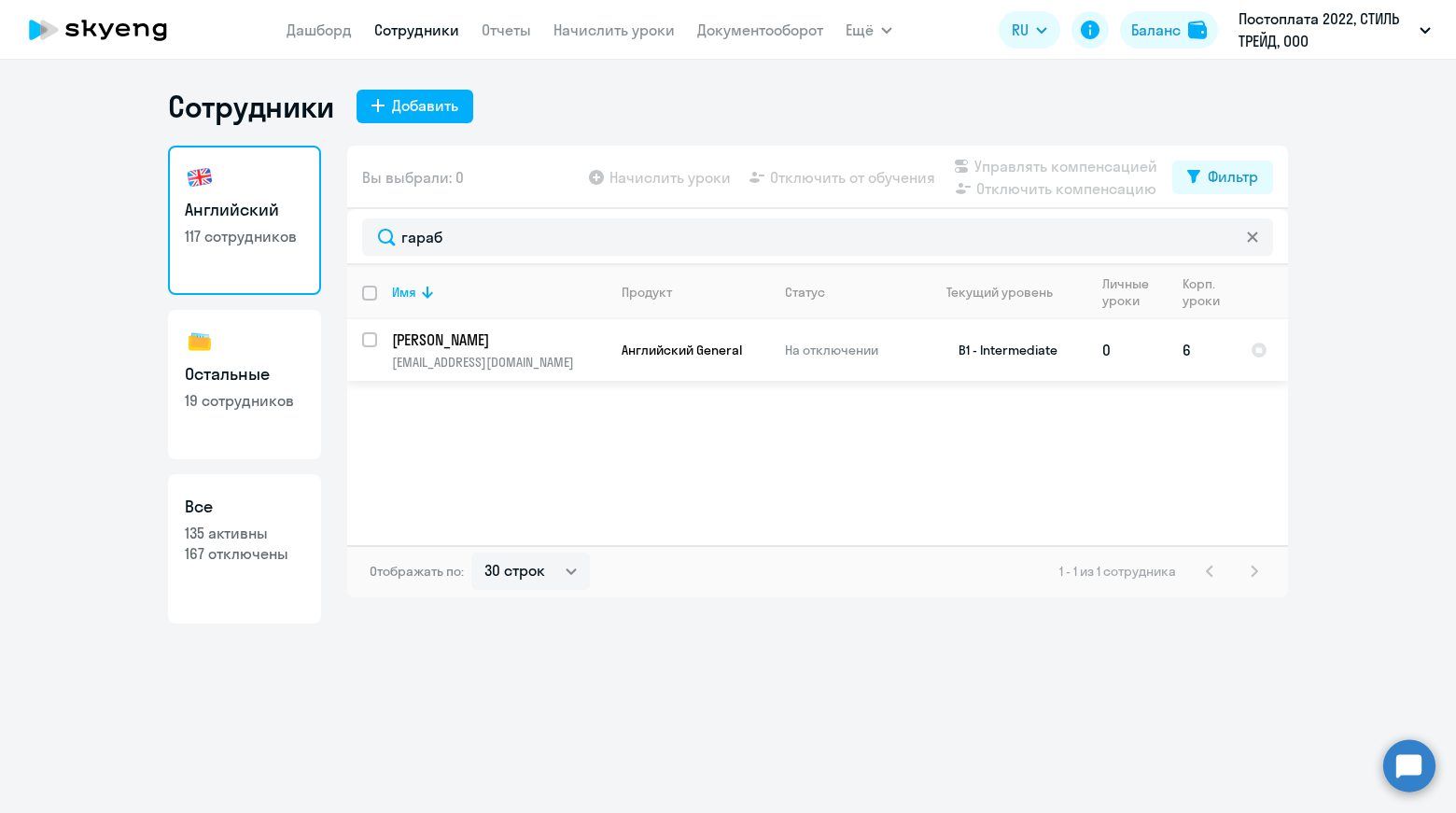
click at [501, 345] on p "[PERSON_NAME]" at bounding box center [497, 340] width 210 height 20
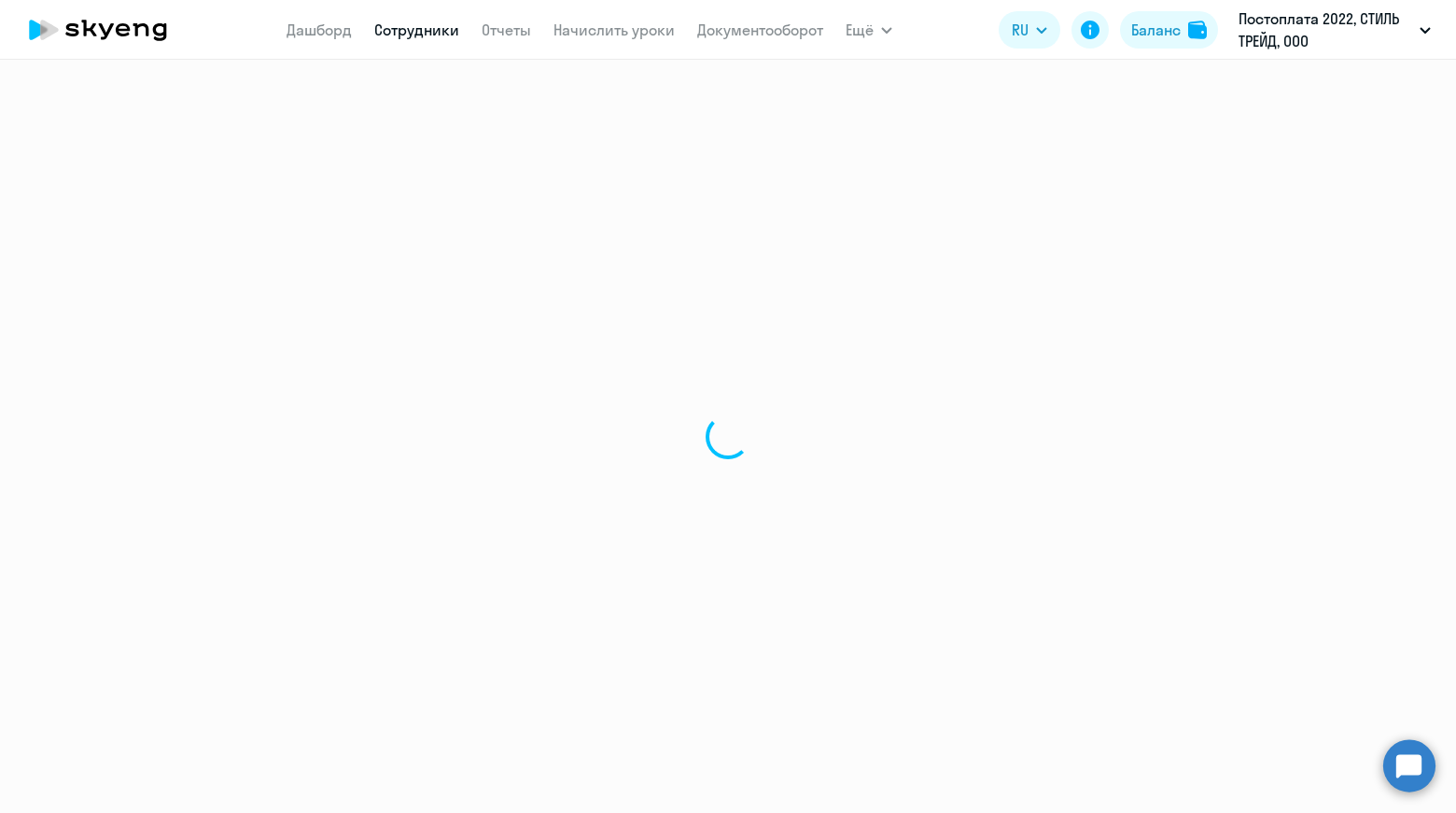
select select "english"
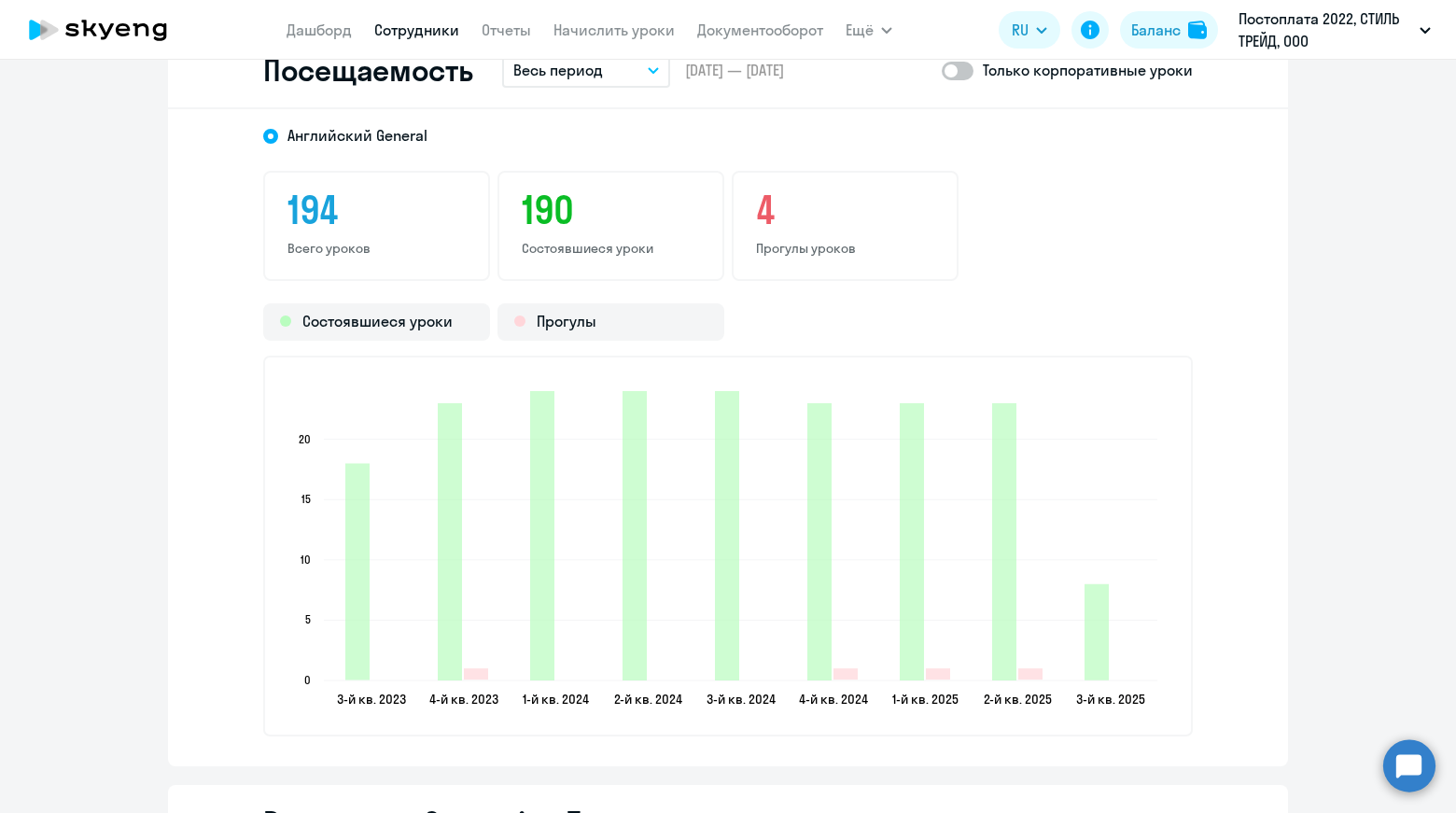
scroll to position [2426, 0]
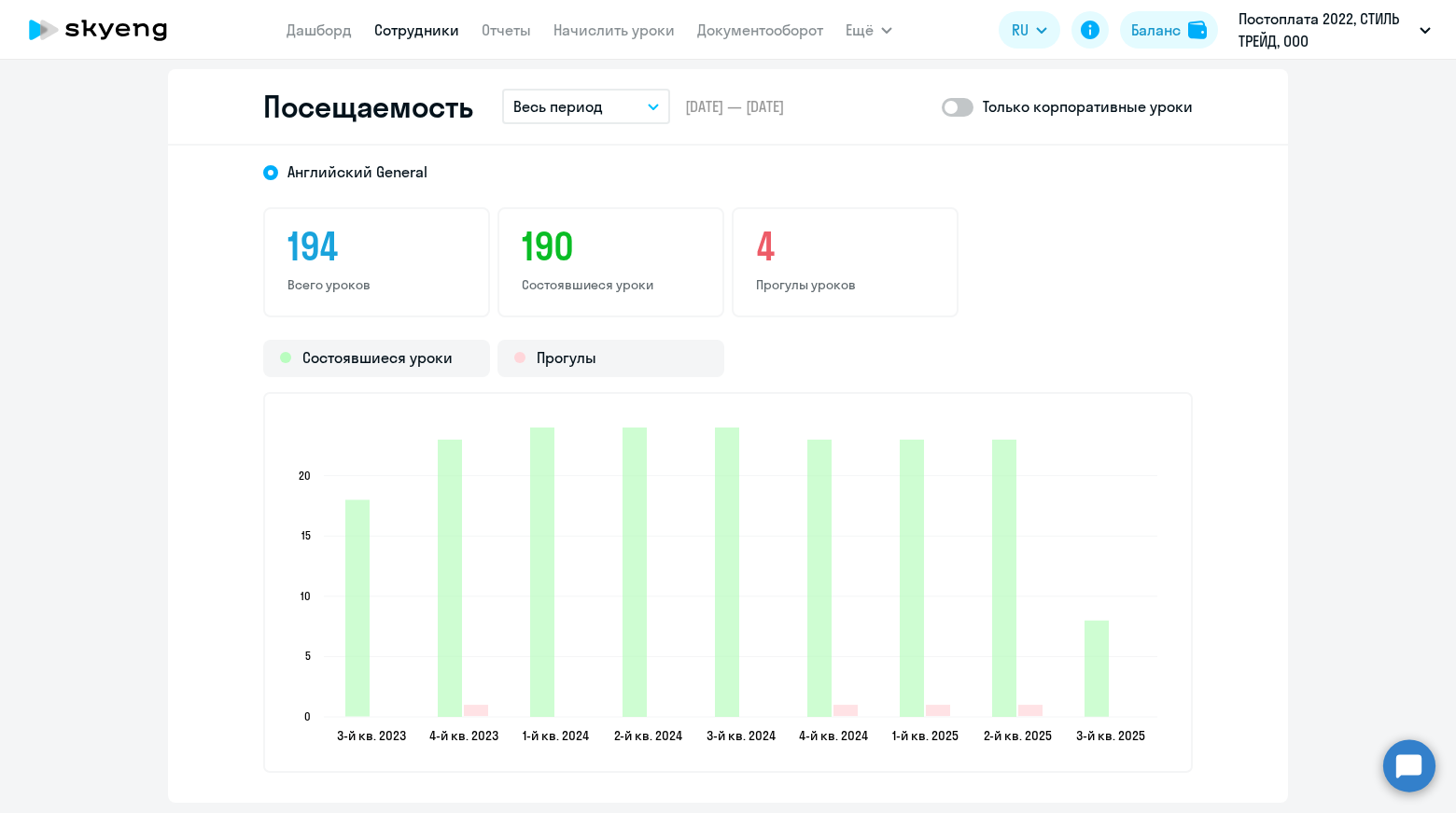
click at [425, 33] on link "Сотрудники" at bounding box center [417, 29] width 85 height 18
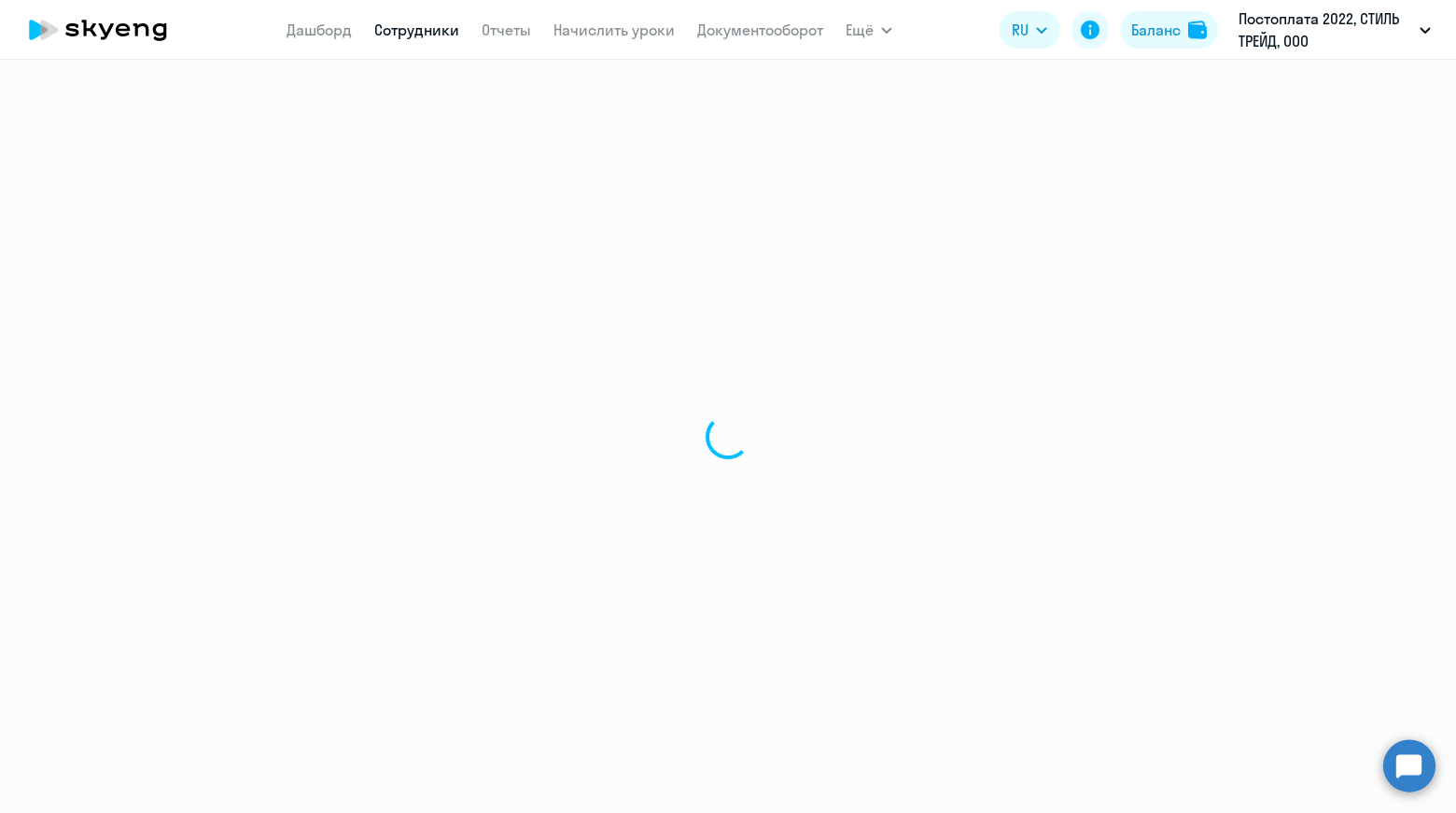
select select "30"
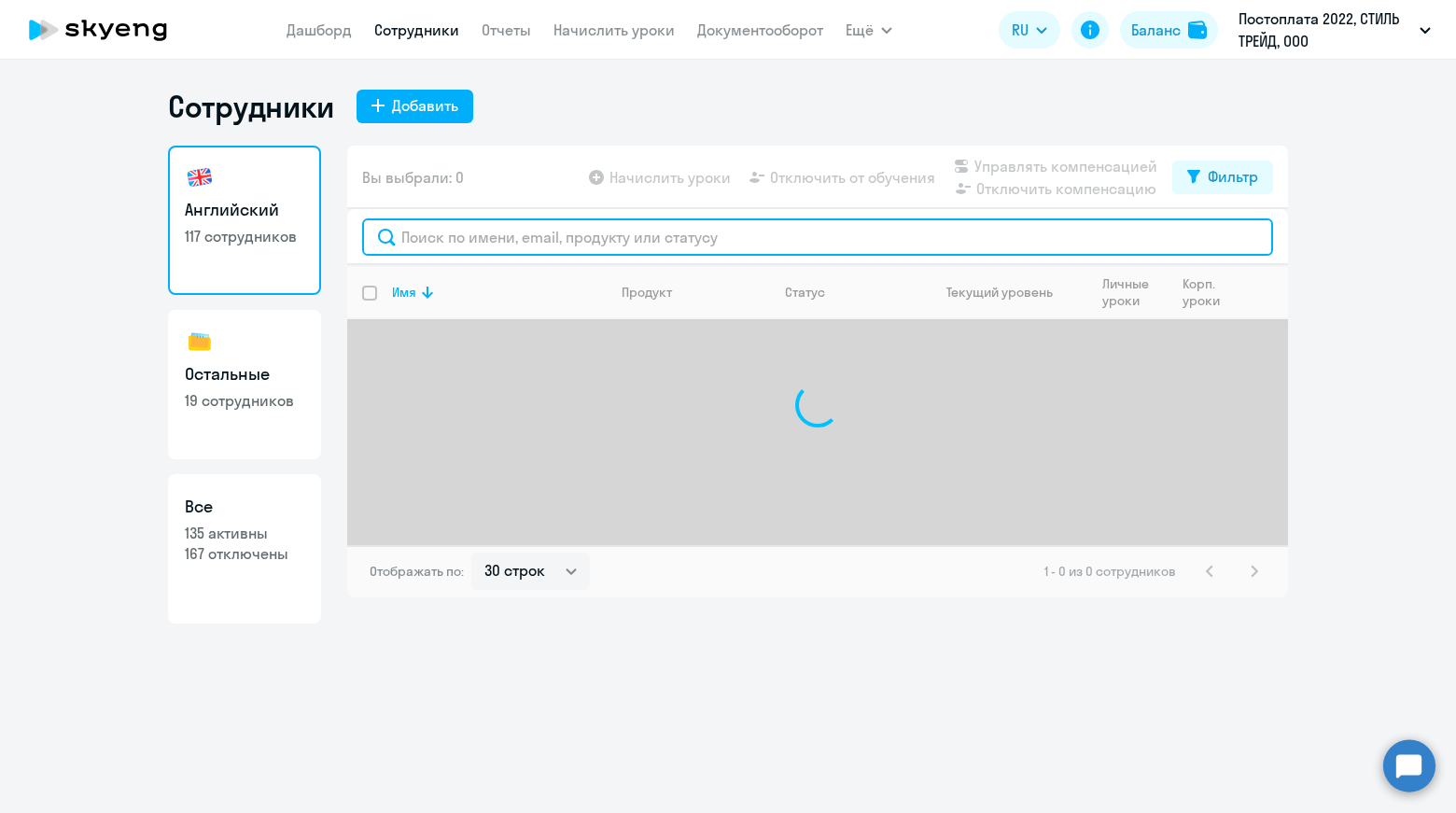
click at [589, 240] on input "text" at bounding box center [817, 237] width 911 height 37
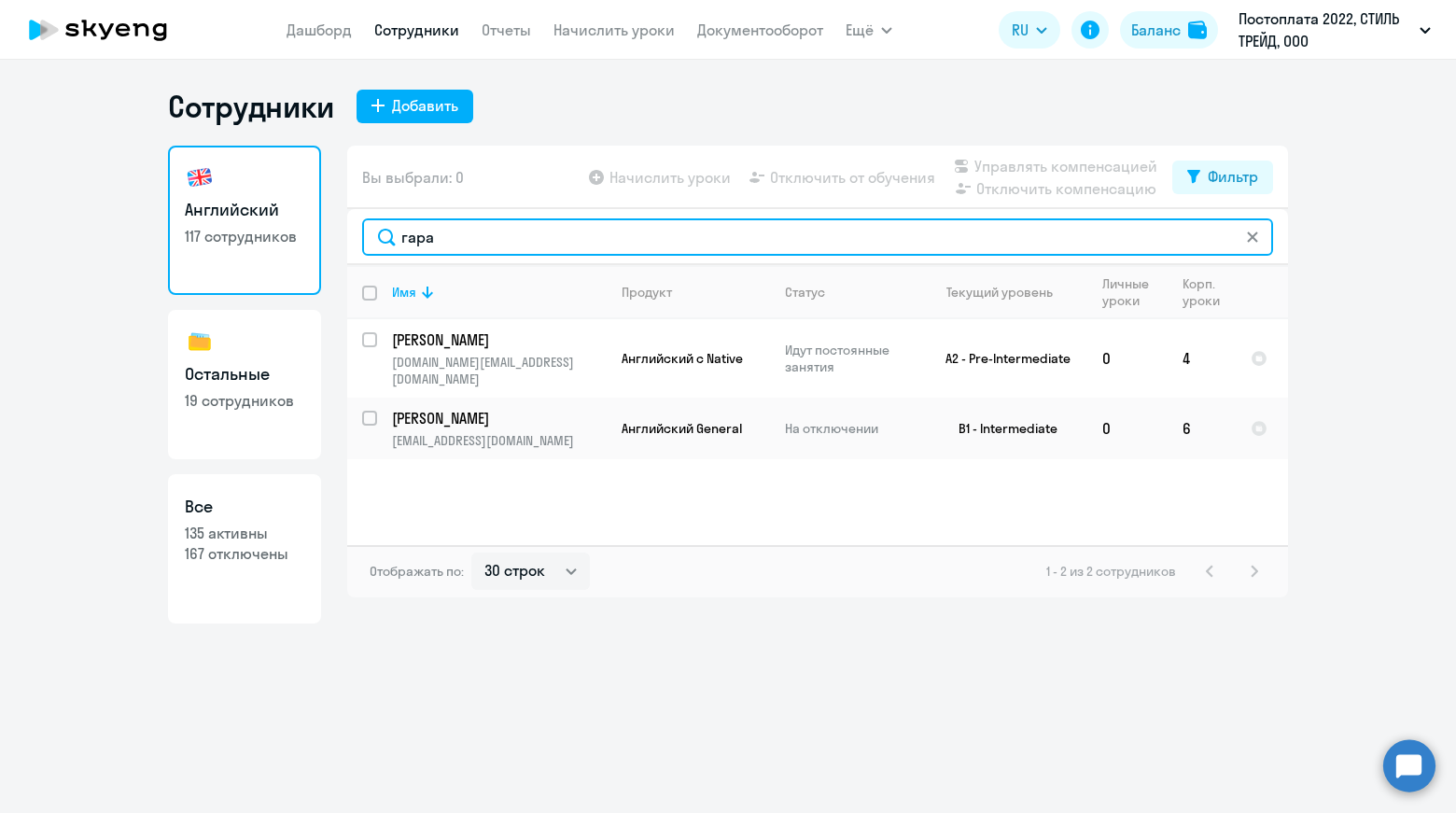
type input "гара"
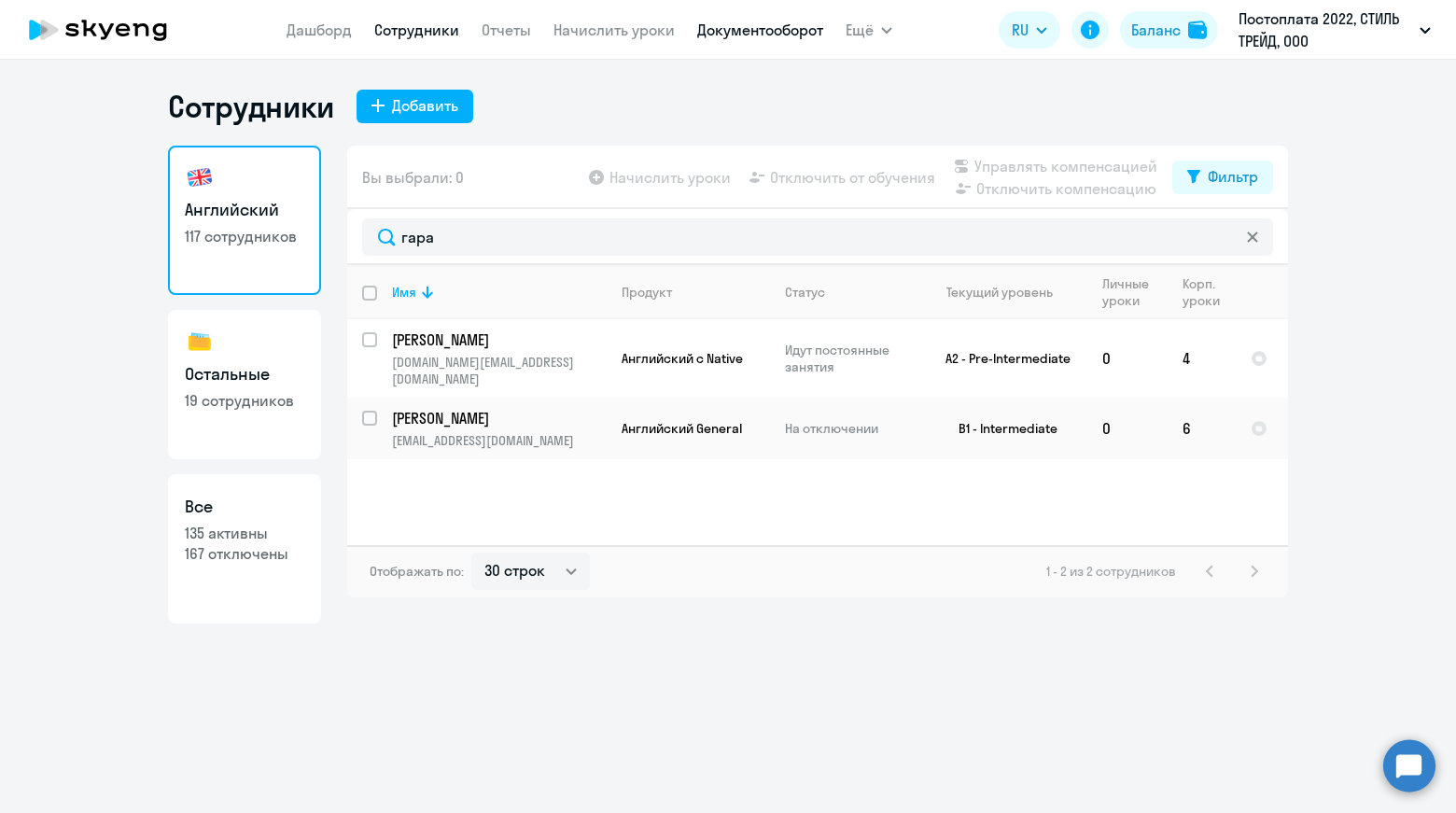
click at [792, 34] on link "Документооборот" at bounding box center [760, 29] width 126 height 18
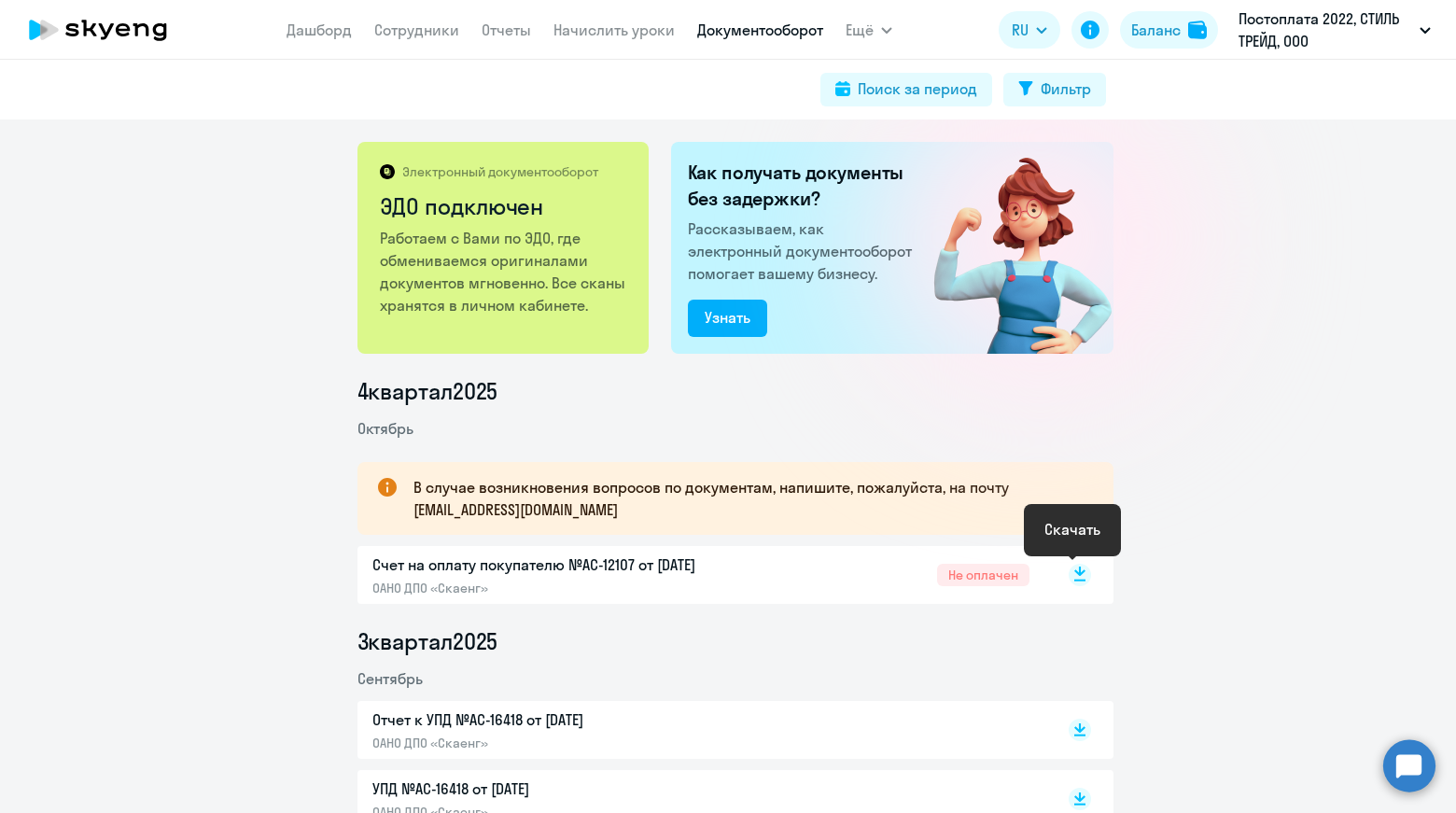
click at [1069, 574] on rect at bounding box center [1079, 574] width 22 height 22
